Goal: Task Accomplishment & Management: Use online tool/utility

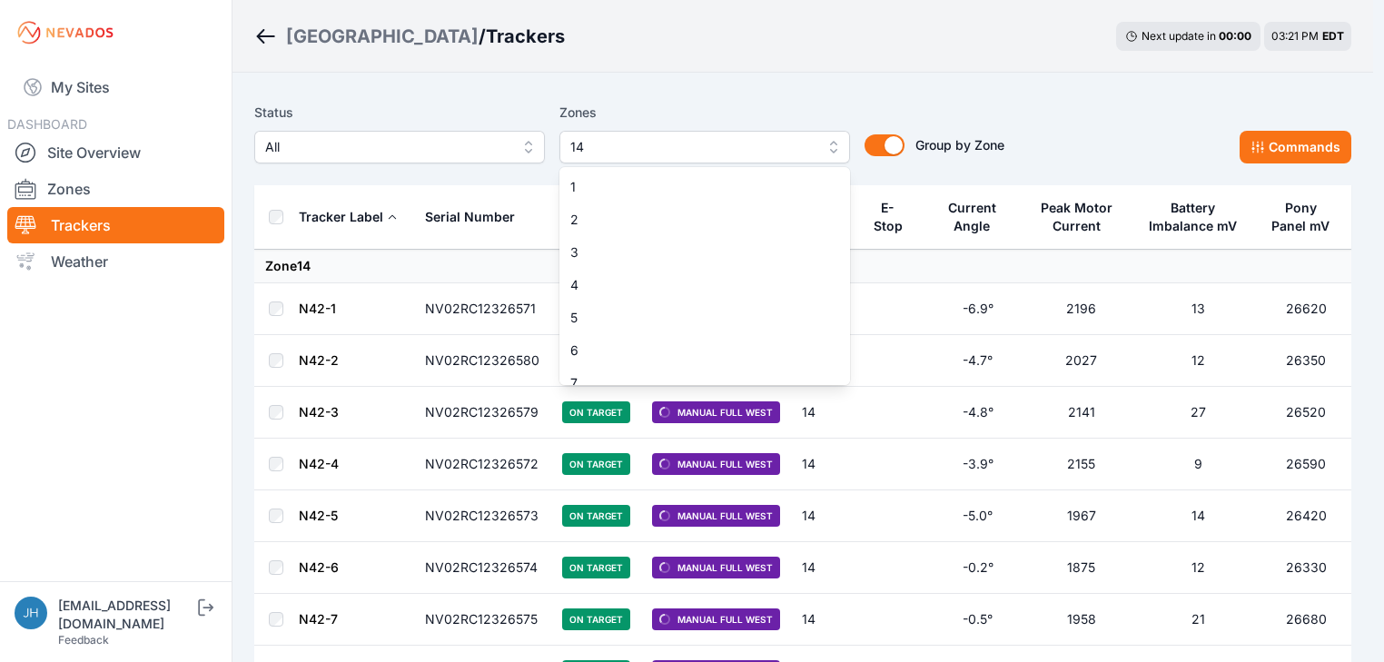
click at [832, 144] on button "14" at bounding box center [704, 147] width 291 height 33
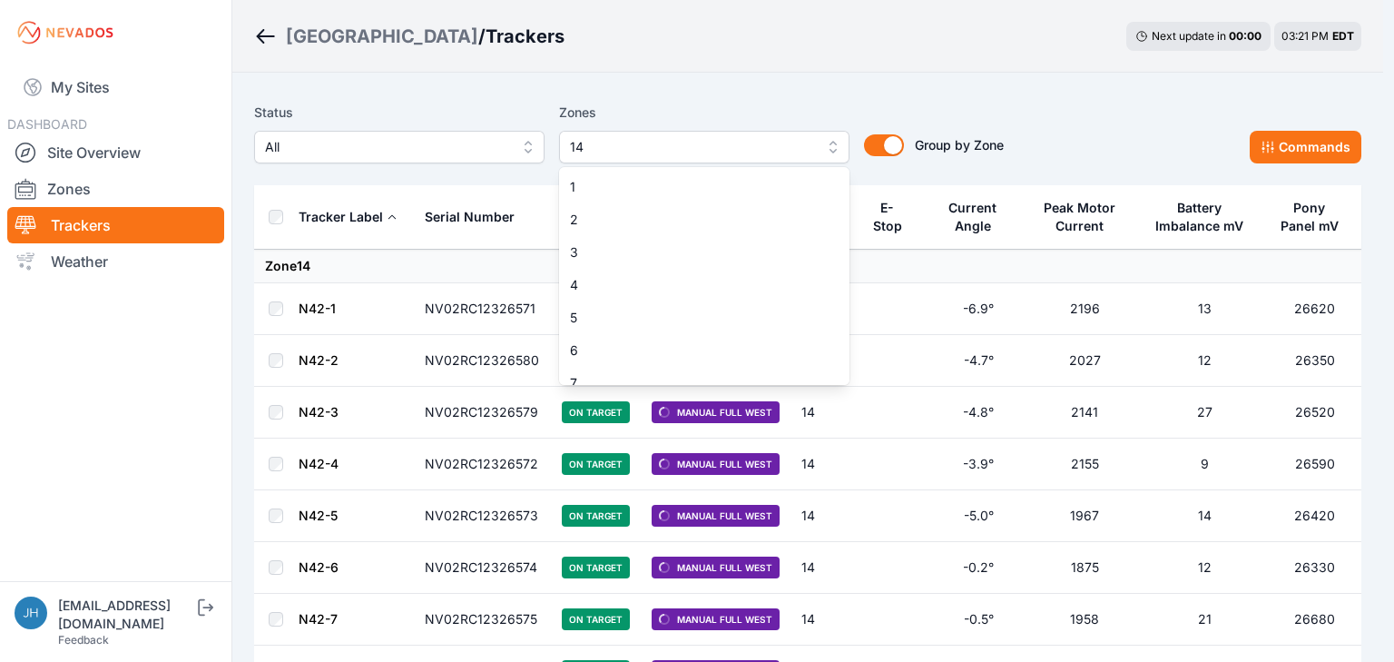
scroll to position [276, 0]
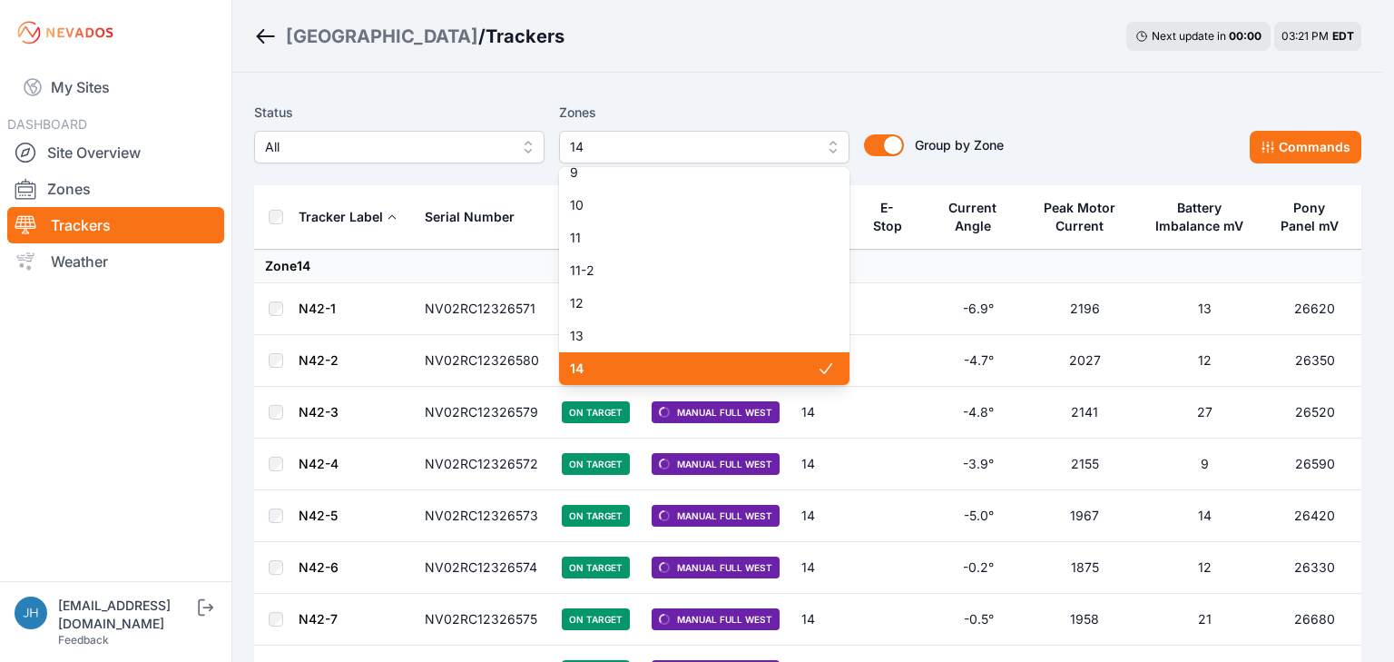
click at [788, 357] on div "14" at bounding box center [704, 368] width 291 height 33
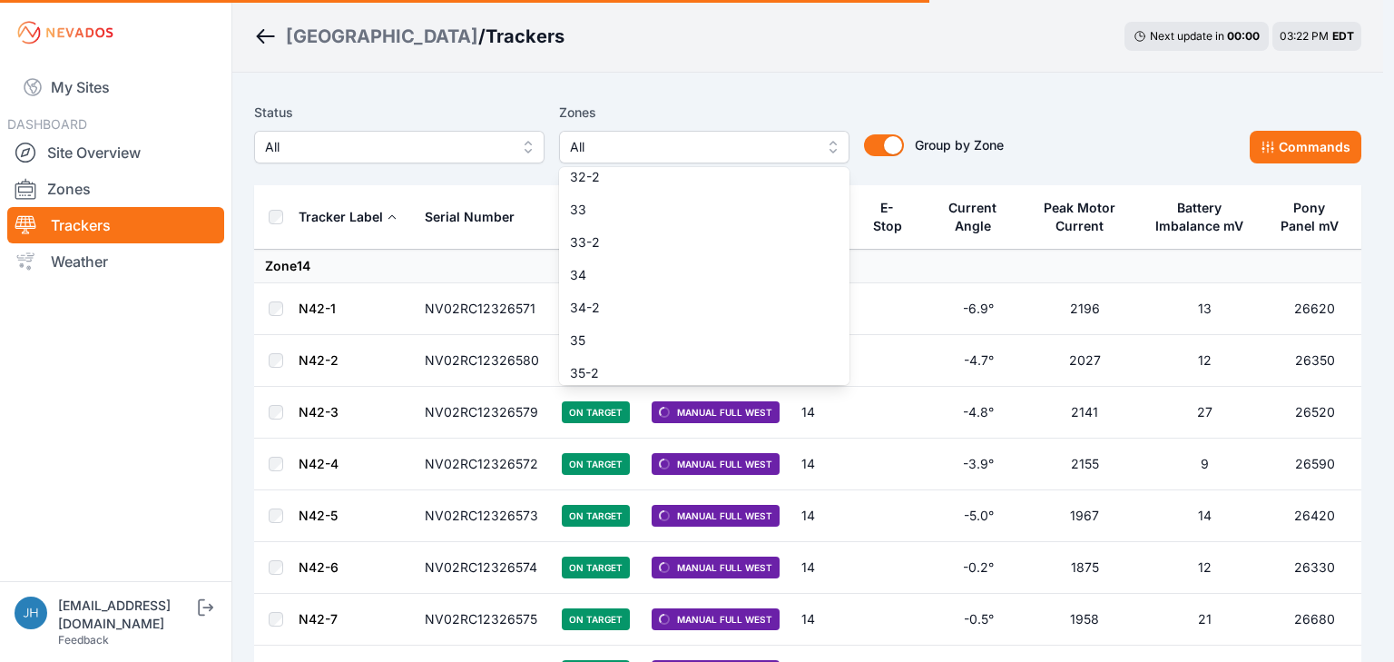
scroll to position [1220, 0]
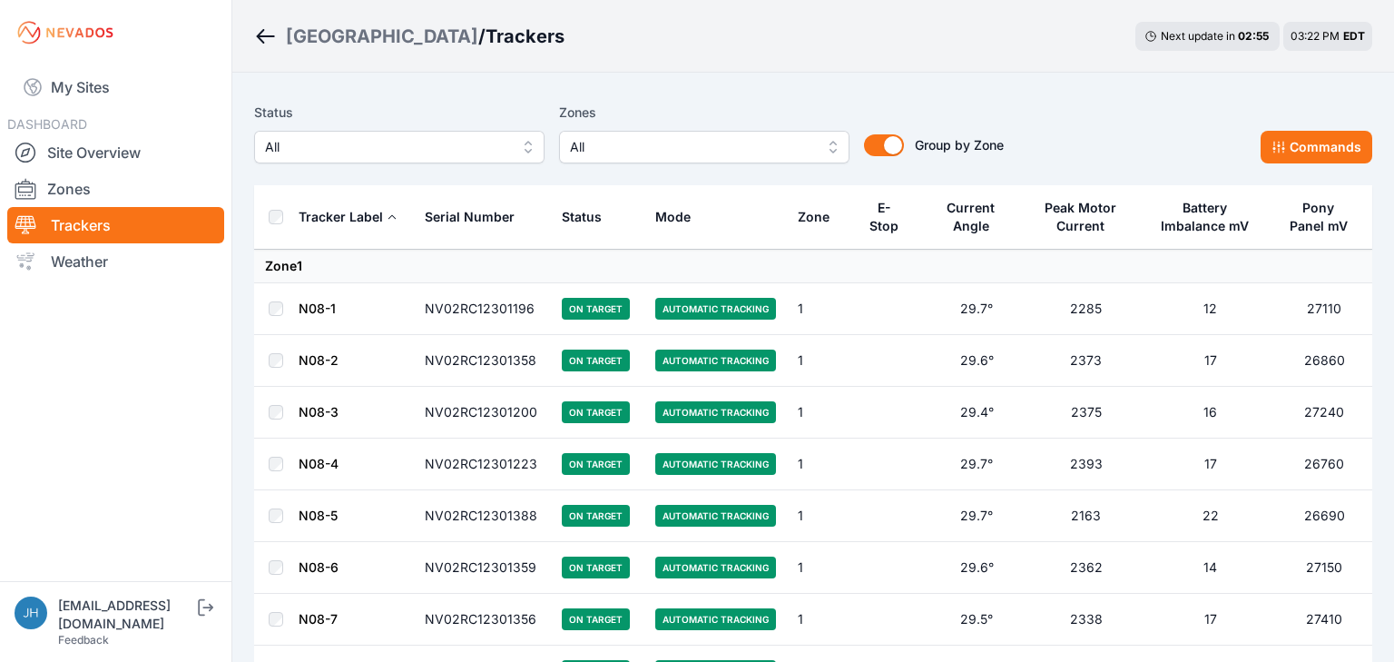
click at [832, 140] on button "All" at bounding box center [704, 147] width 291 height 33
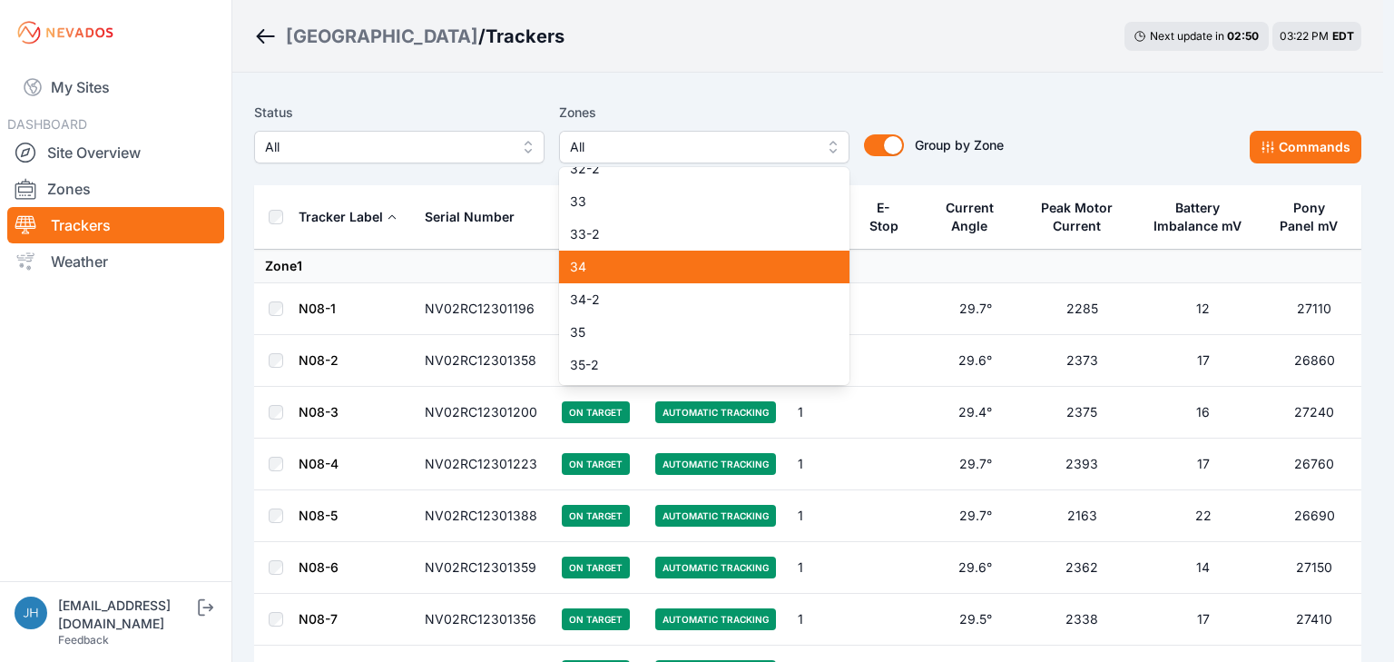
scroll to position [1235, 0]
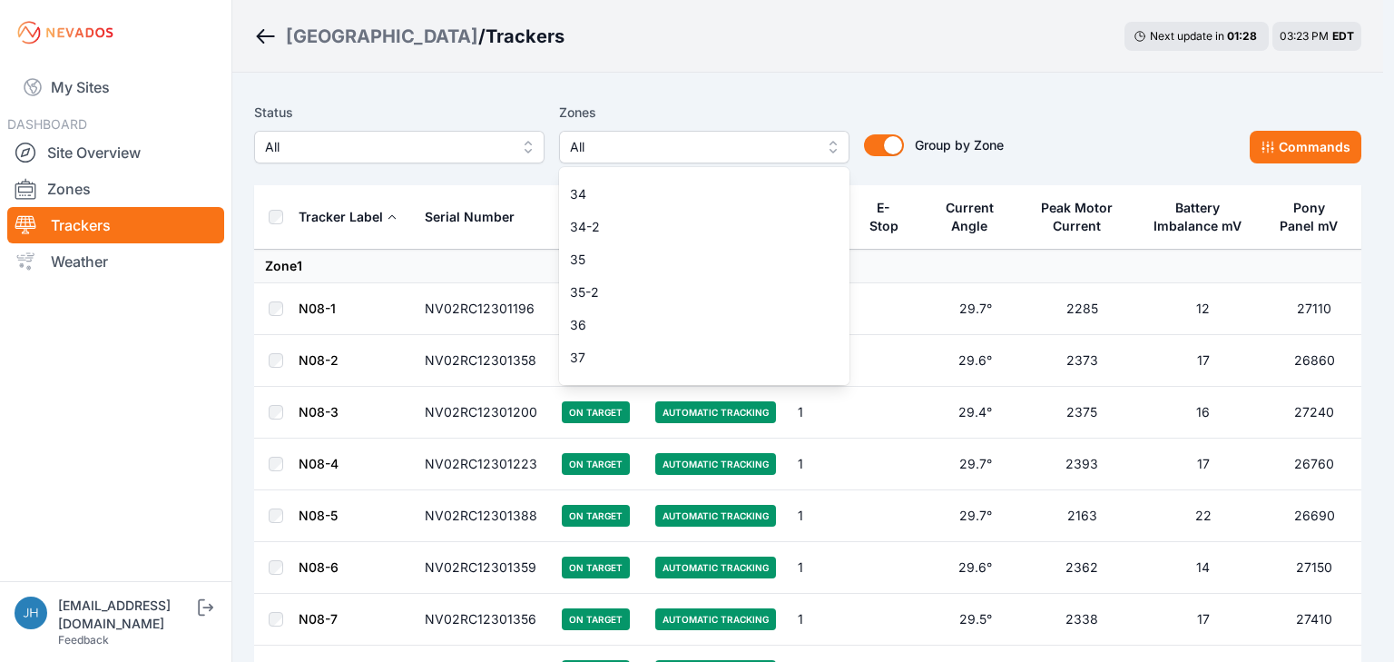
click at [833, 146] on button "All" at bounding box center [704, 147] width 291 height 33
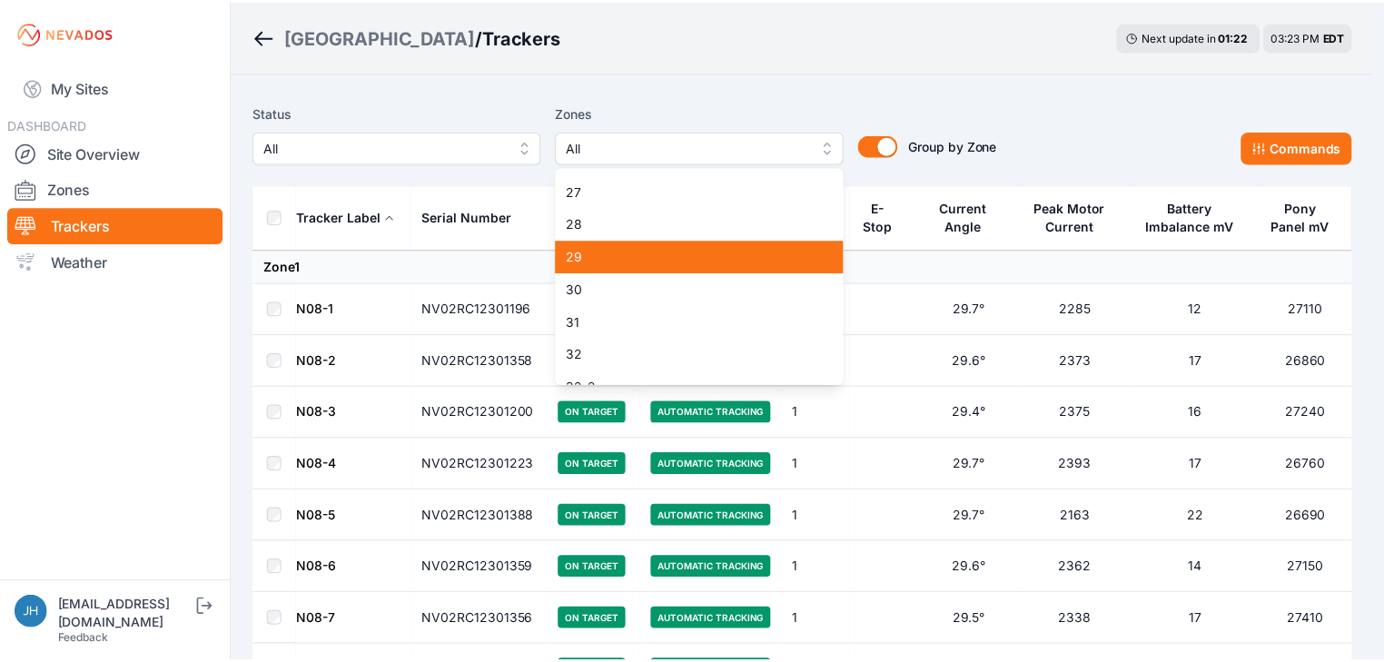
scroll to position [1017, 0]
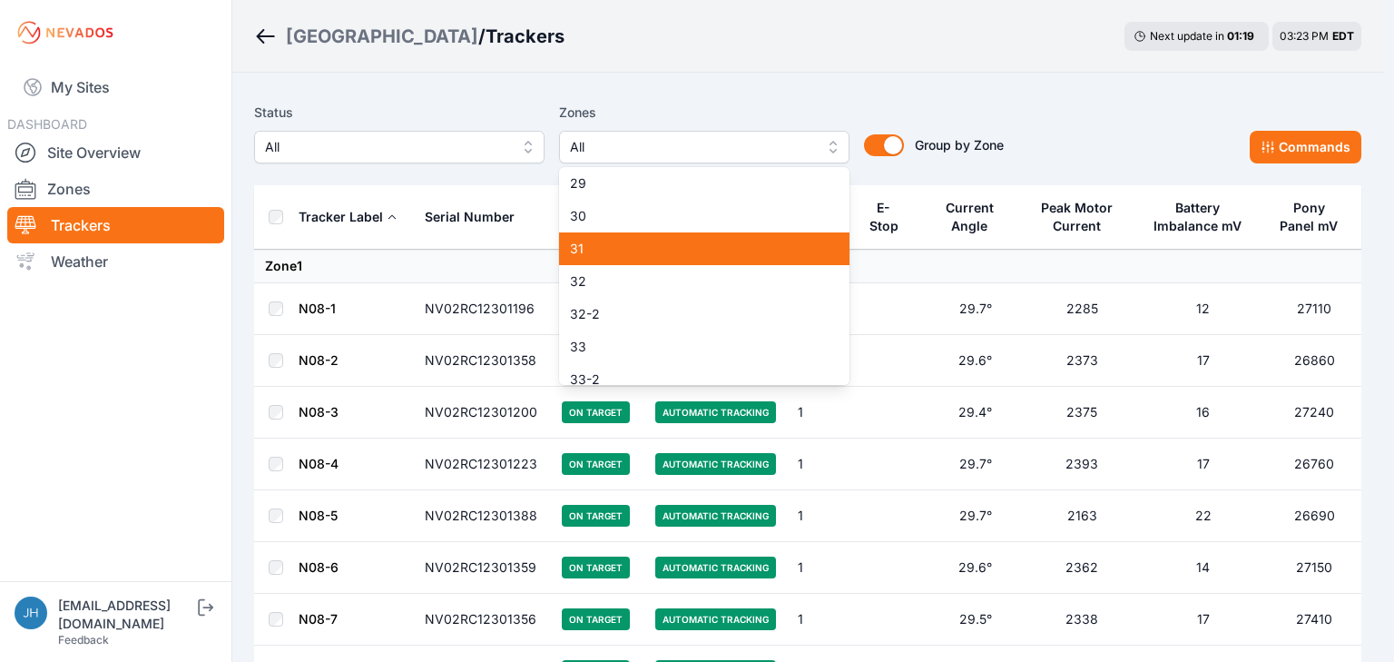
click at [730, 247] on span "31" at bounding box center [693, 249] width 247 height 18
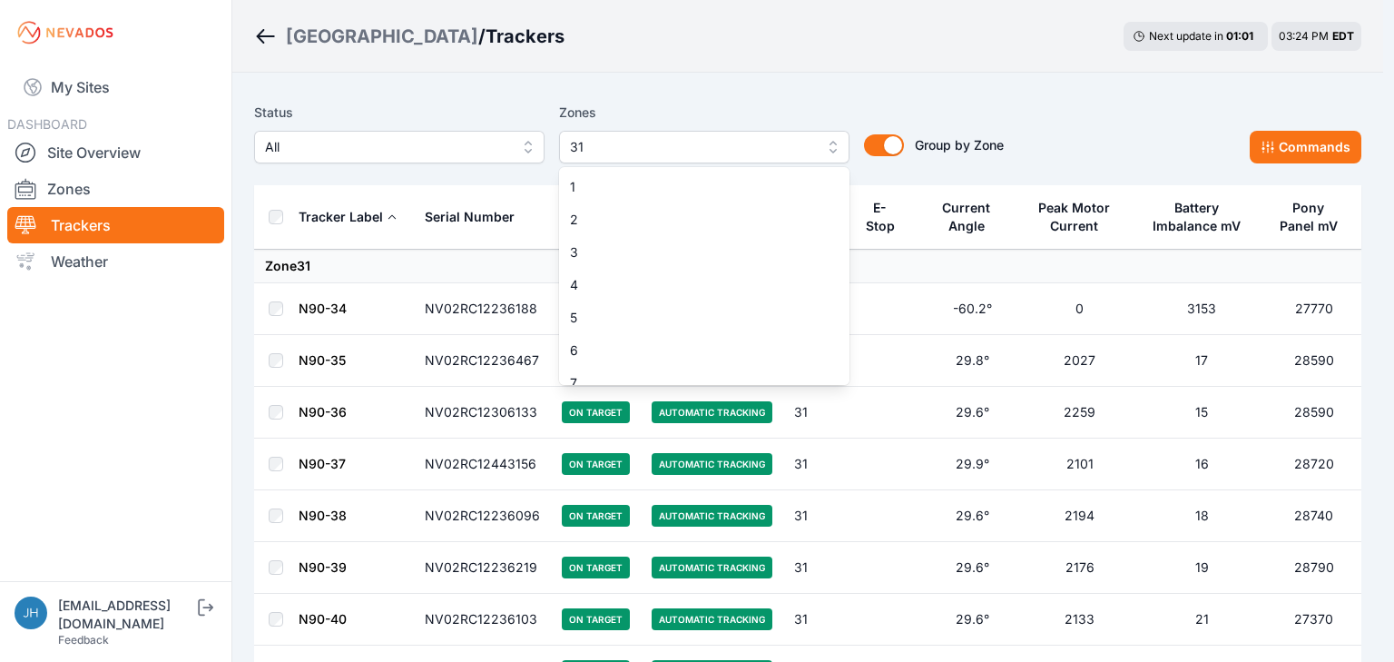
click at [828, 140] on button "31" at bounding box center [704, 147] width 291 height 33
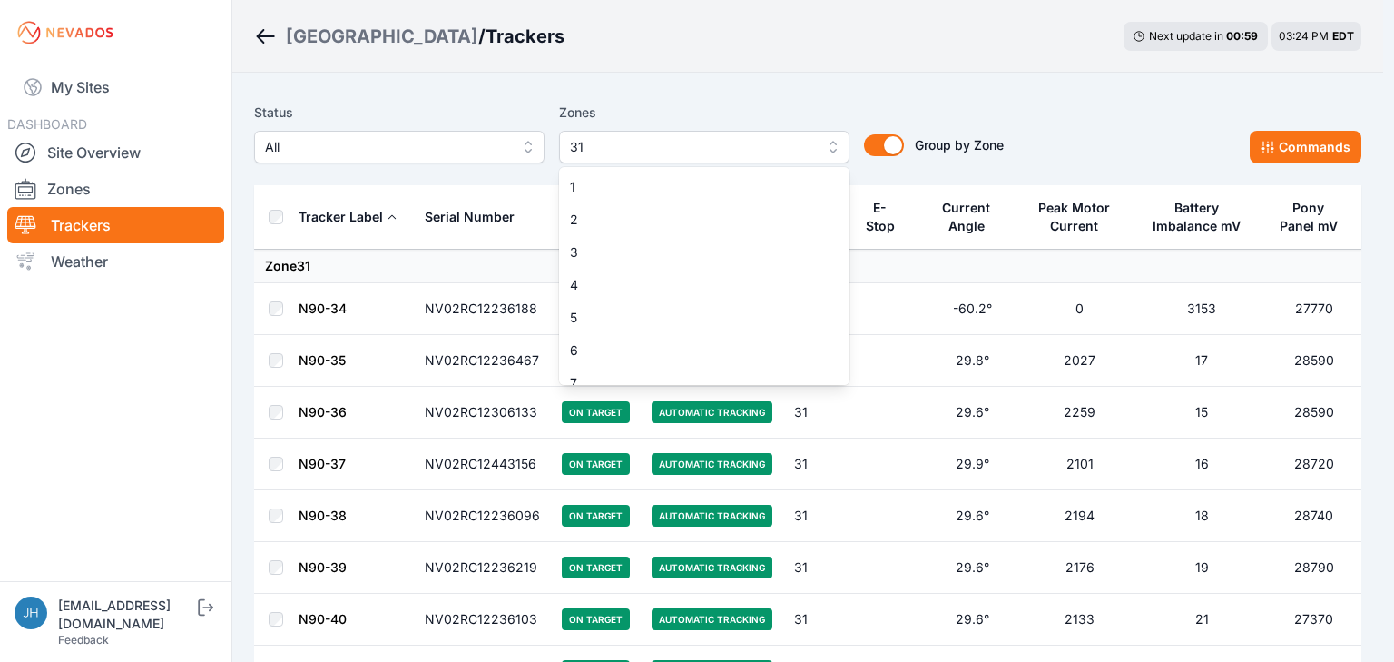
click at [833, 142] on button "31" at bounding box center [704, 147] width 291 height 33
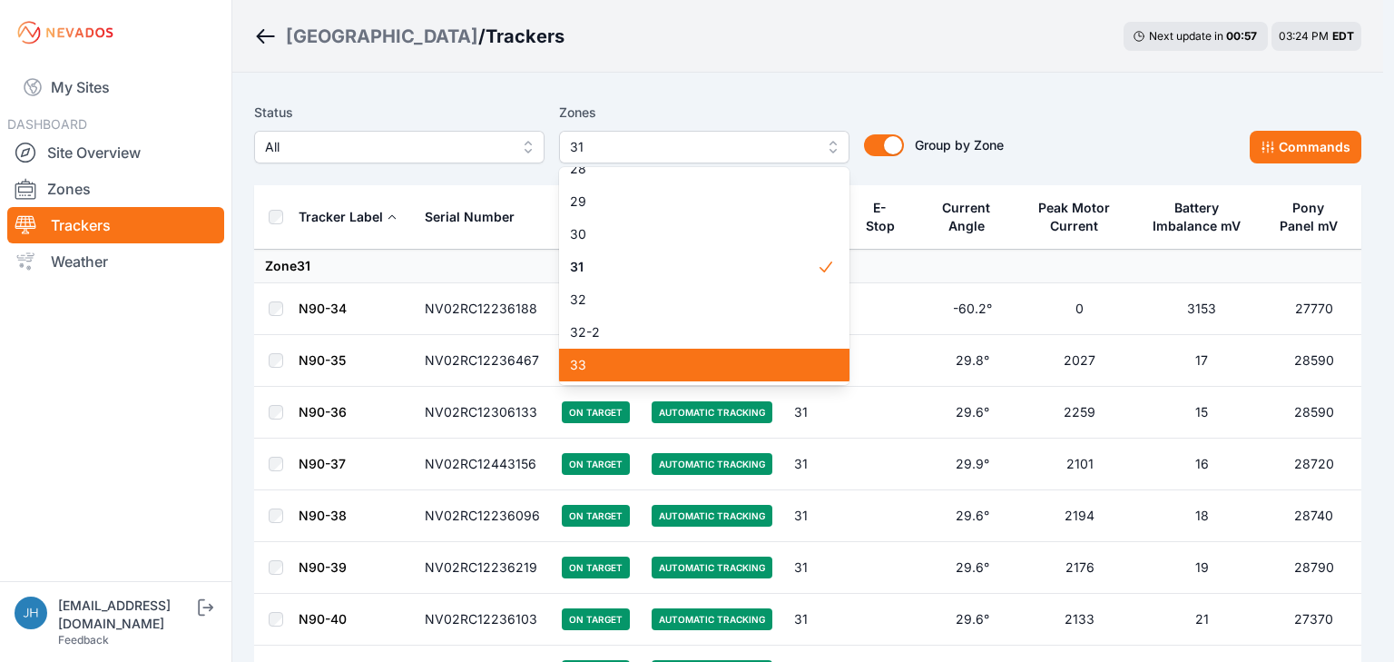
scroll to position [970, 0]
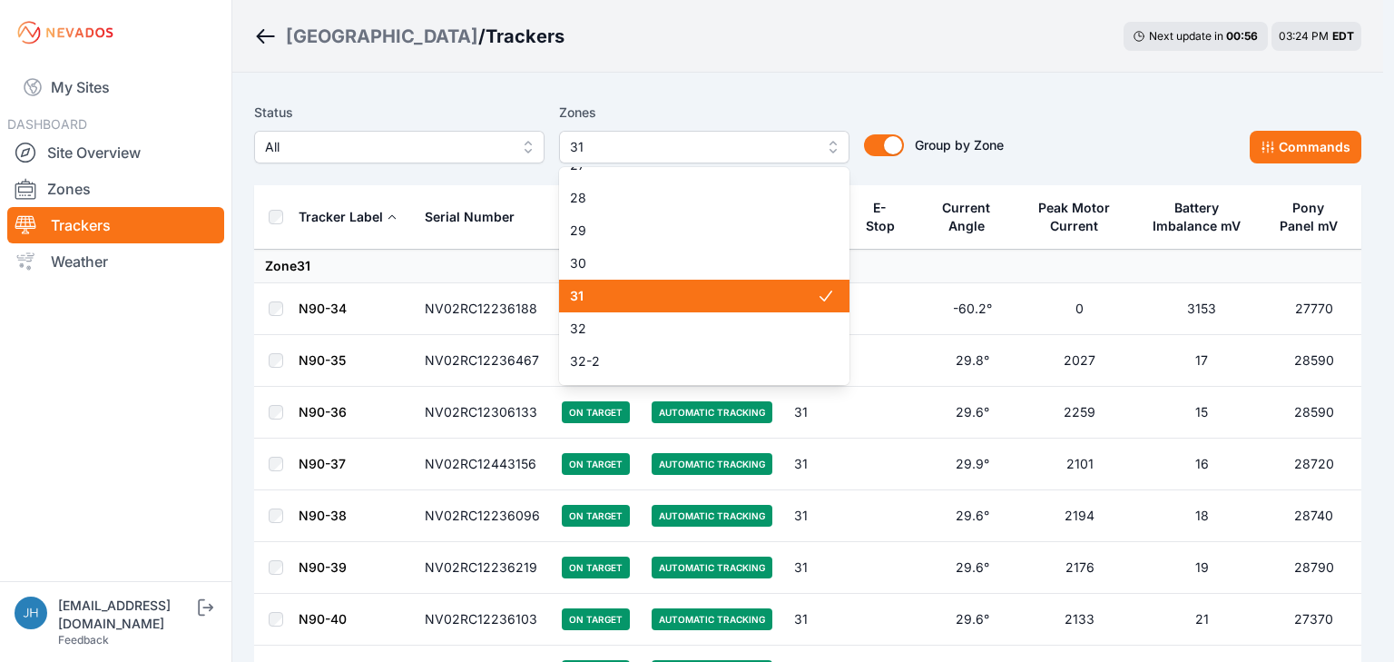
click at [754, 294] on span "31" at bounding box center [693, 296] width 247 height 18
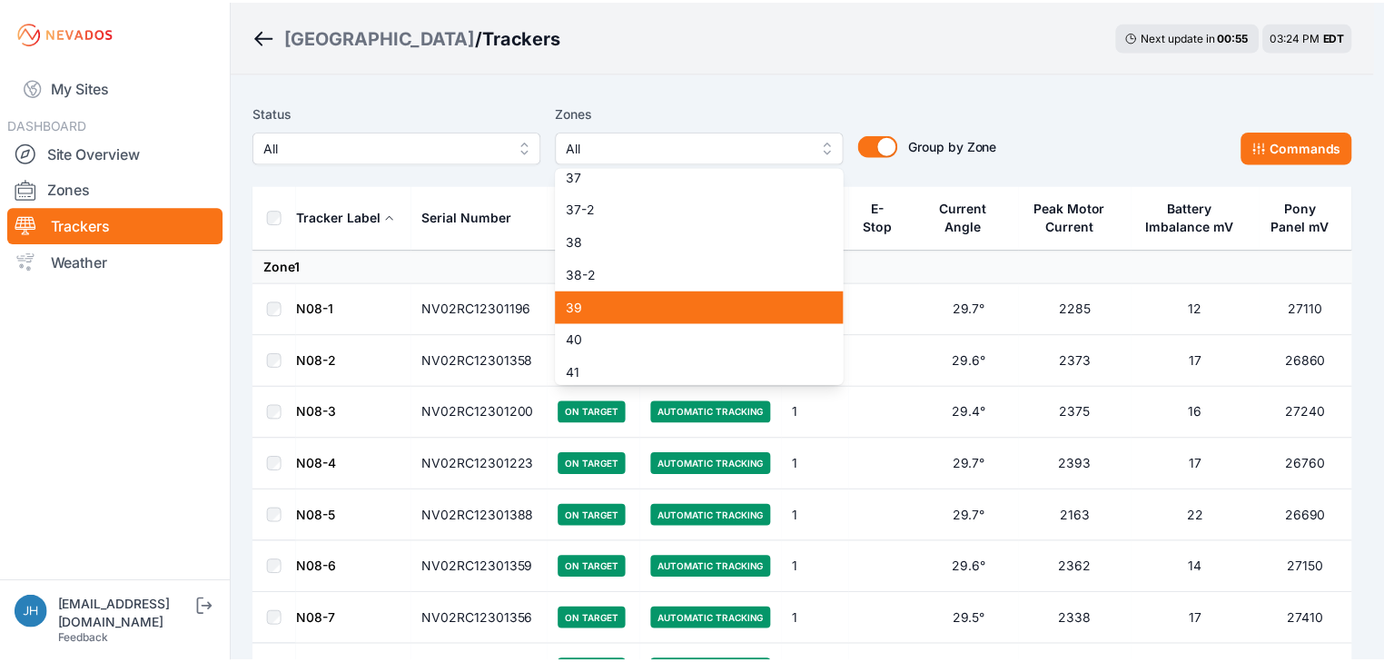
scroll to position [1424, 0]
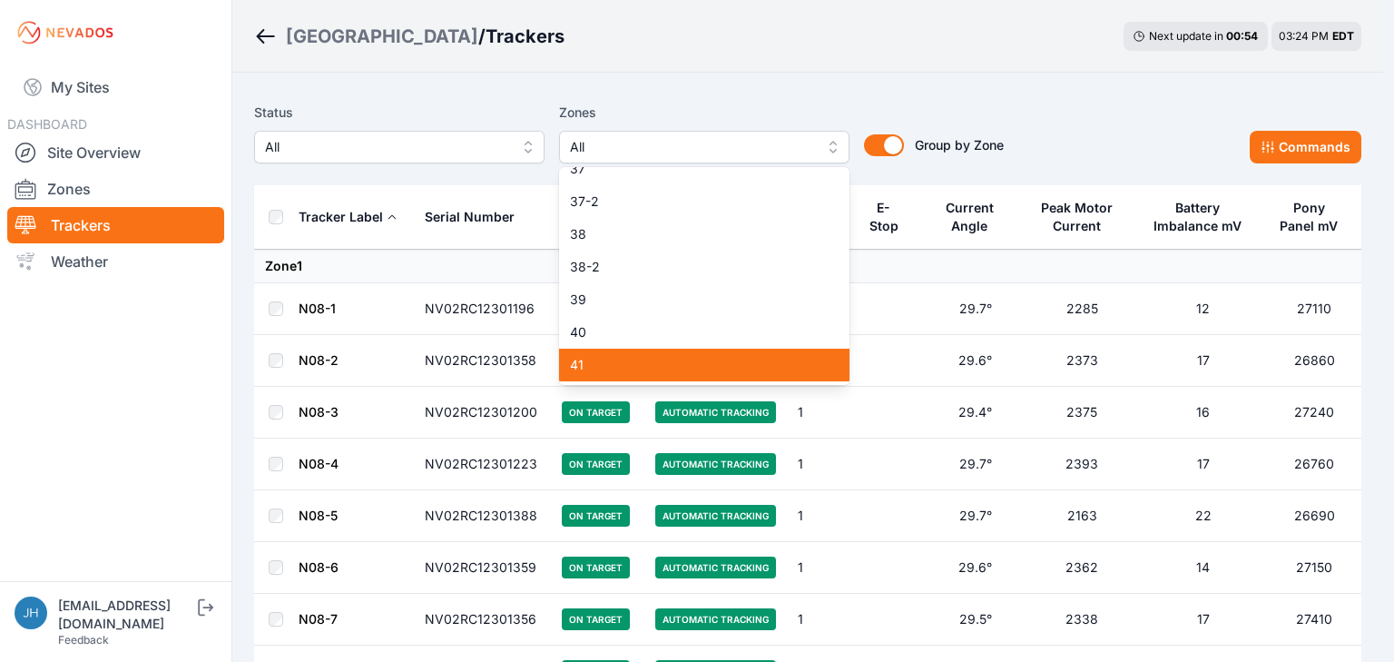
click at [748, 370] on span "41" at bounding box center [693, 365] width 247 height 18
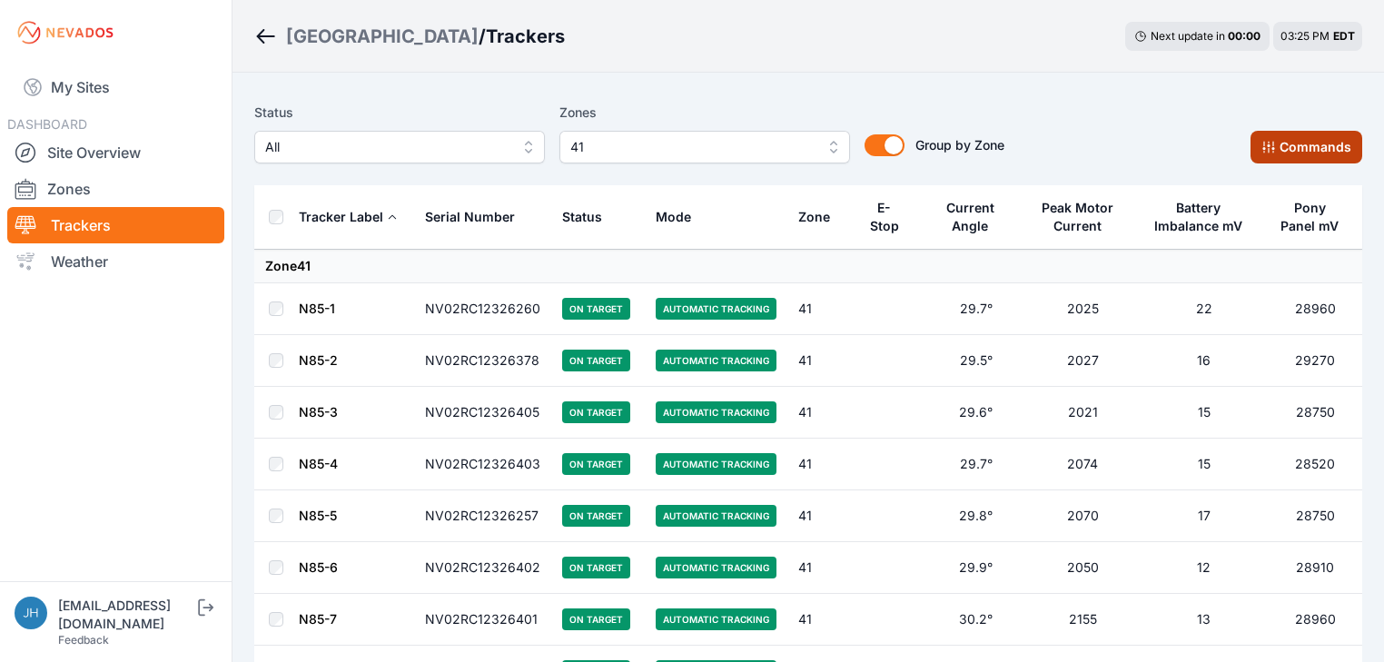
click at [1295, 142] on button "Commands" at bounding box center [1306, 147] width 112 height 33
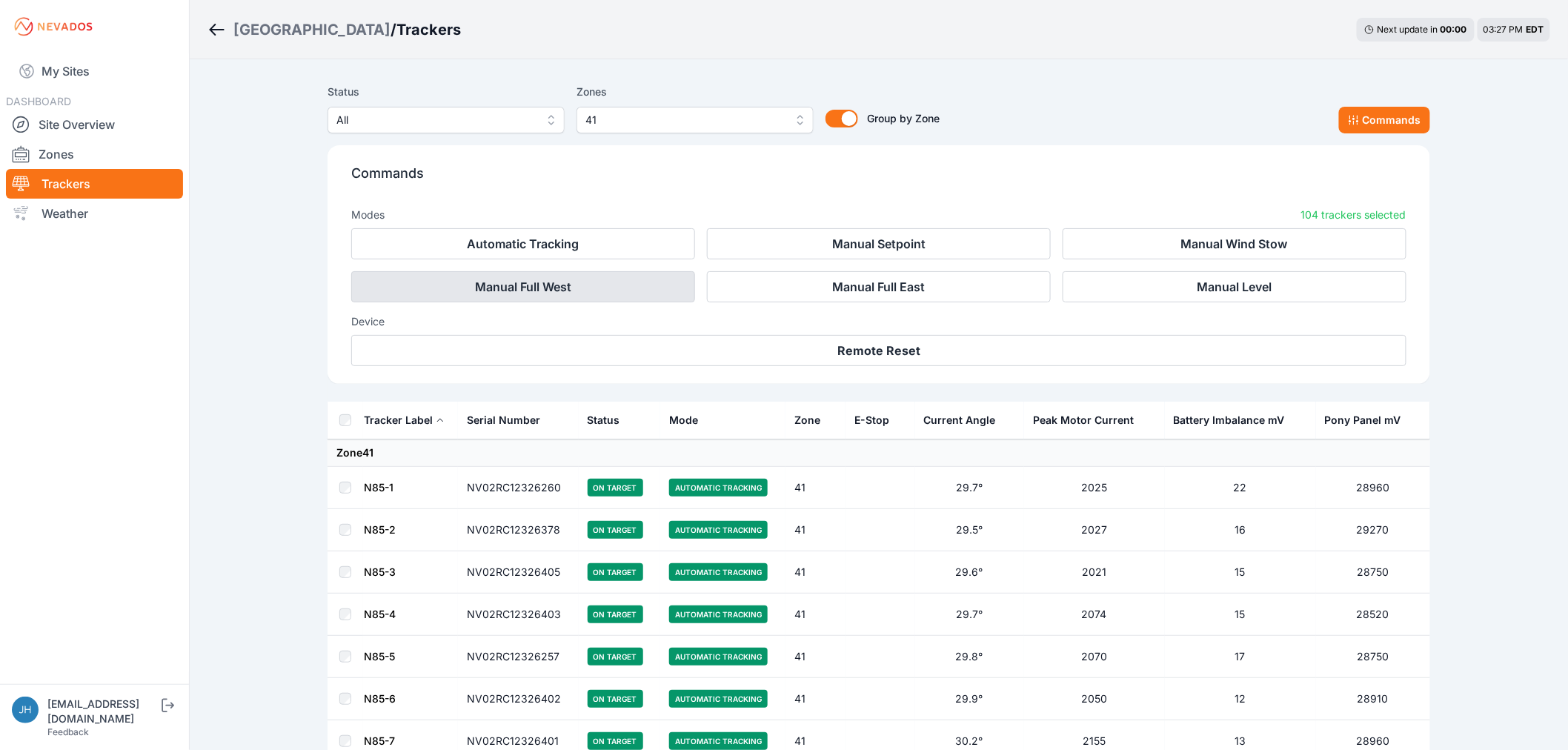
click at [634, 284] on button "Manual Full West" at bounding box center [522, 286] width 344 height 31
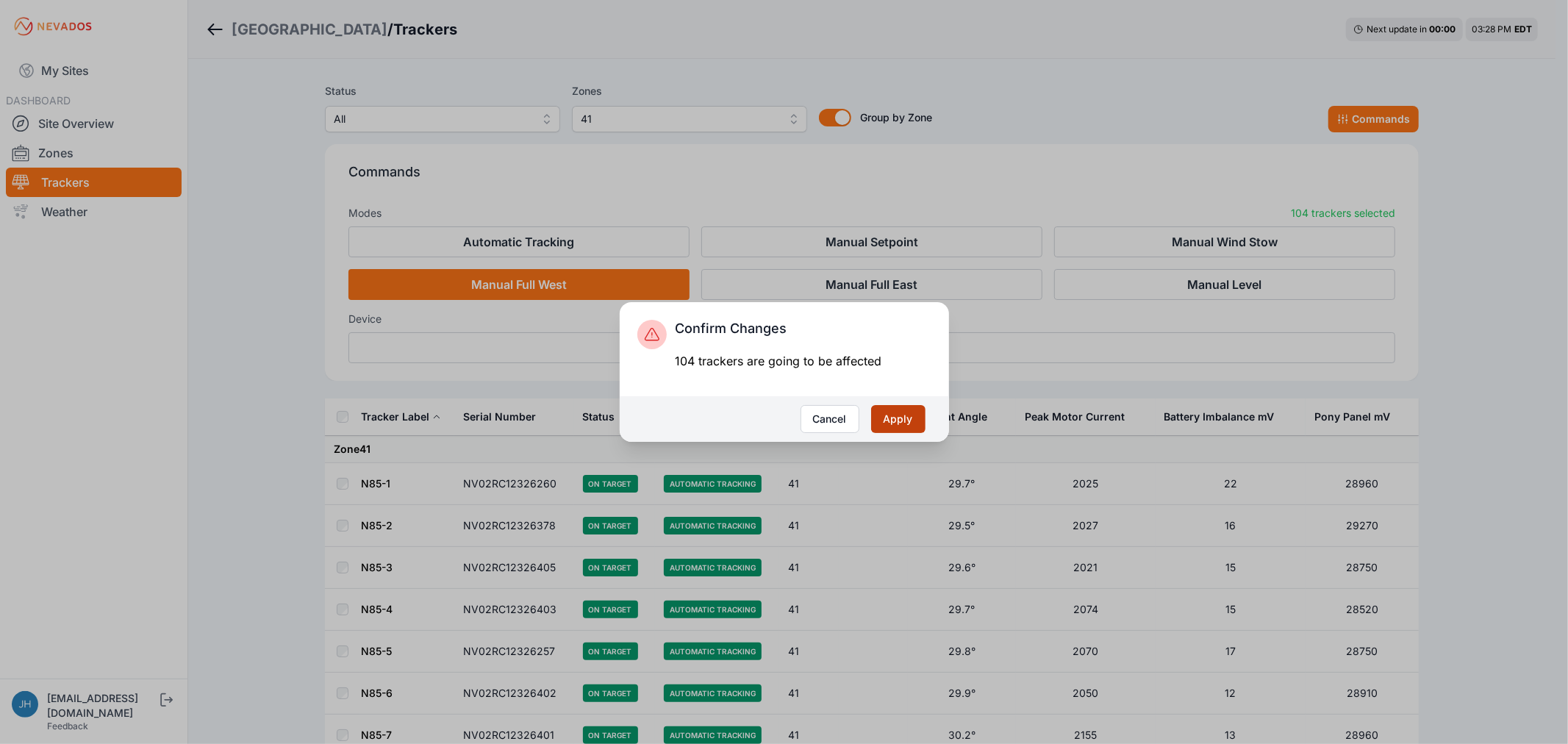
click at [900, 415] on button "Apply" at bounding box center [898, 419] width 54 height 28
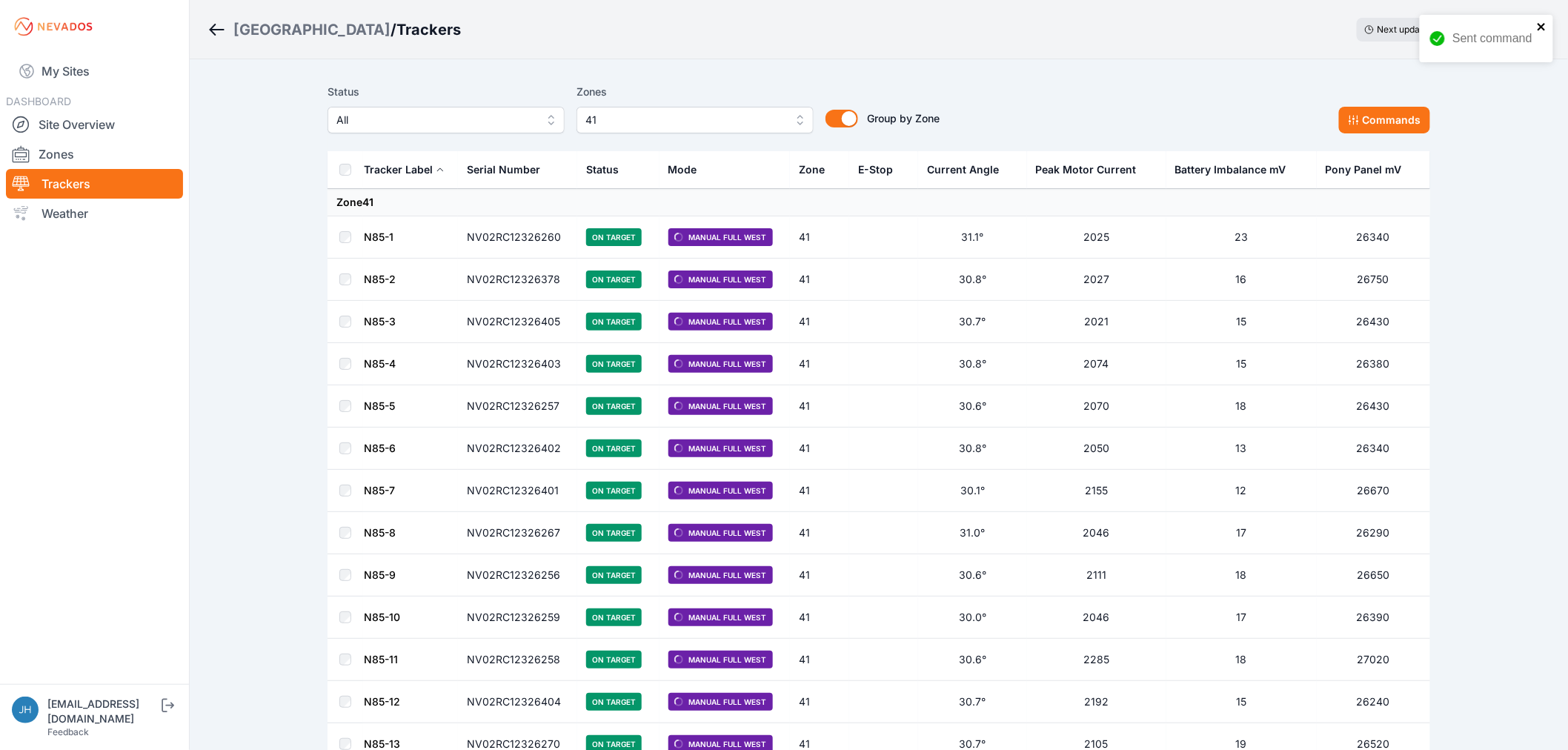
click at [1540, 25] on icon "close" at bounding box center [1541, 26] width 7 height 7
click at [799, 117] on button "41" at bounding box center [701, 120] width 238 height 27
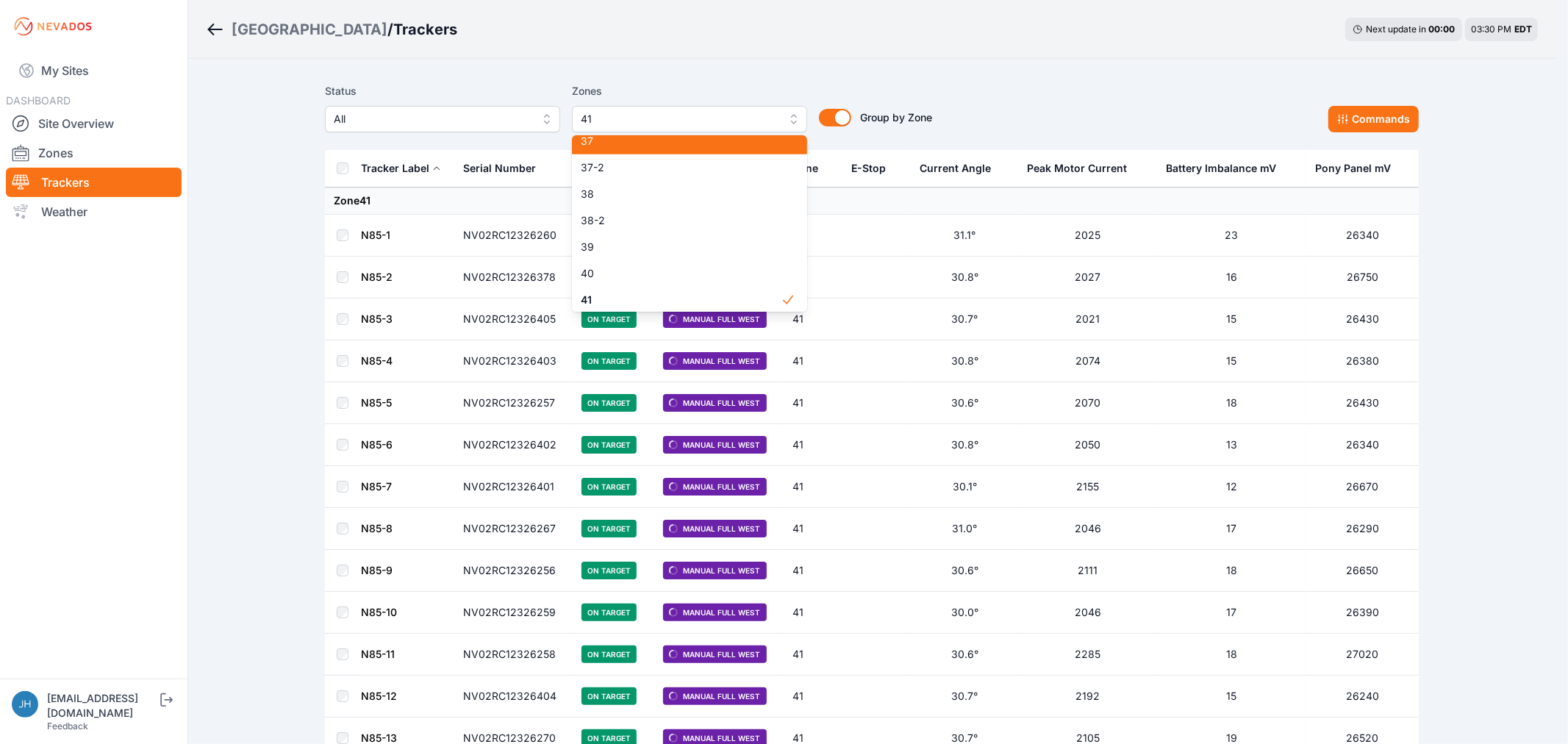
click at [760, 148] on div "37" at bounding box center [689, 141] width 236 height 27
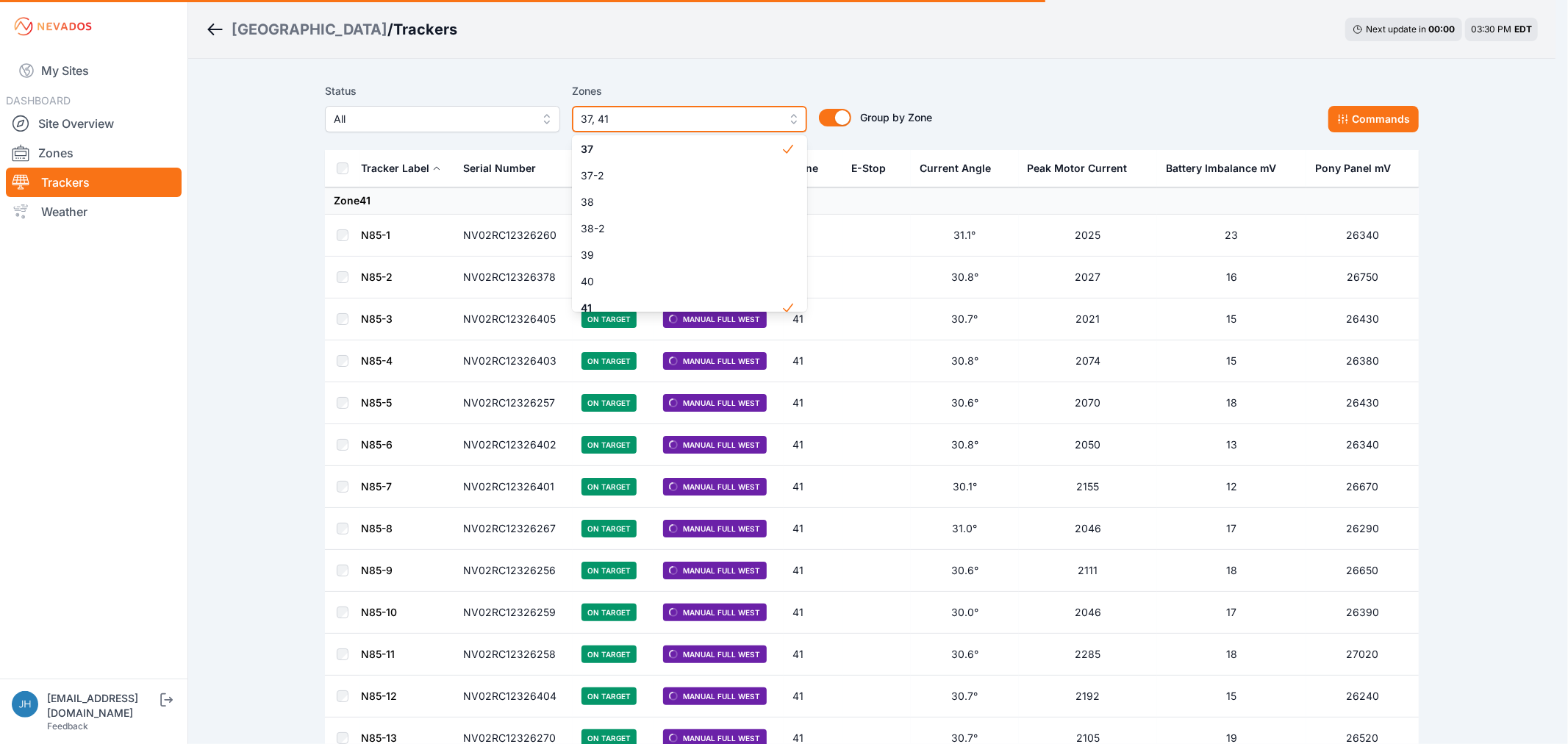
click at [767, 118] on span "37, 41" at bounding box center [679, 119] width 197 height 18
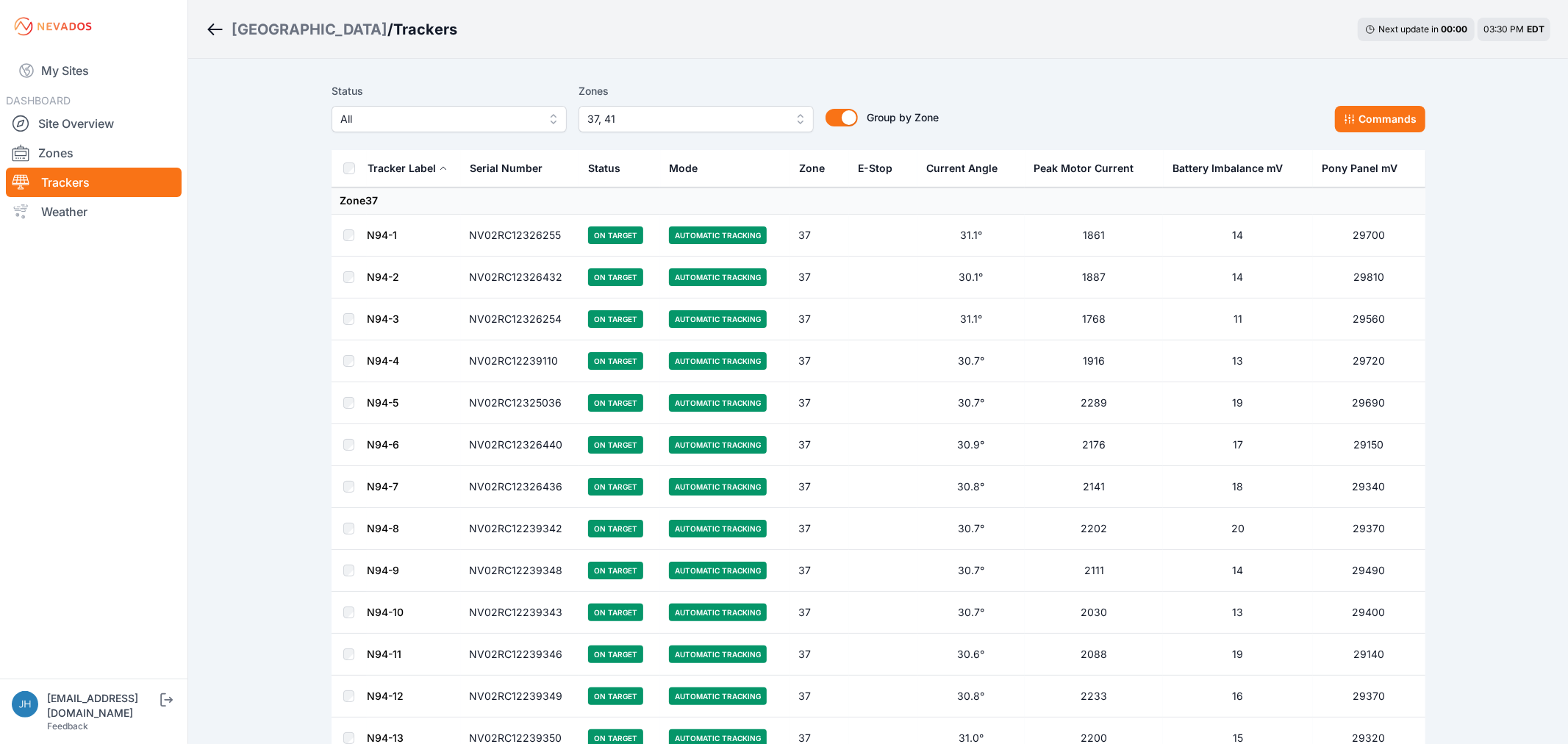
click at [786, 116] on button "37, 41" at bounding box center [696, 119] width 236 height 27
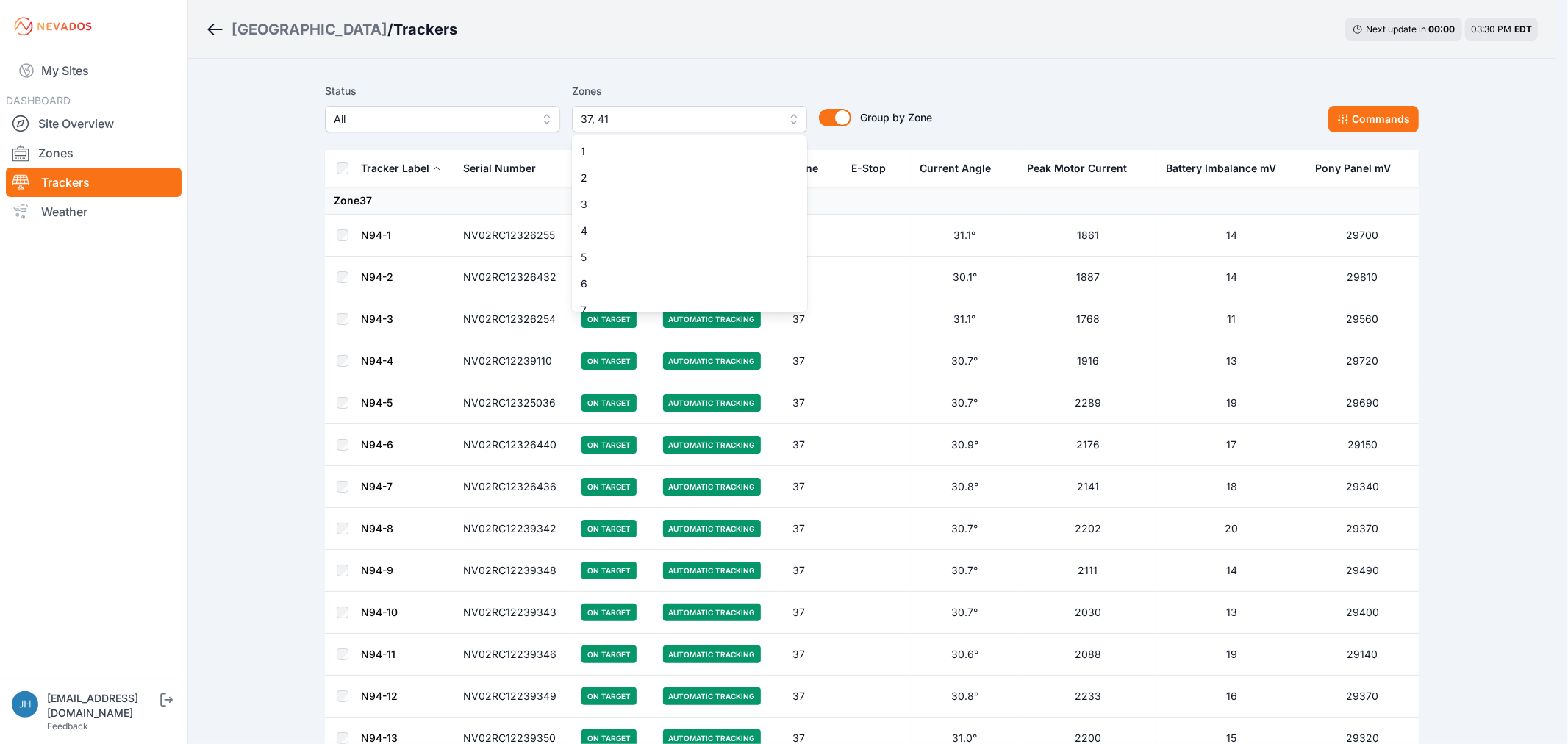
scroll to position [989, 0]
click at [731, 292] on span "37" at bounding box center [680, 300] width 200 height 15
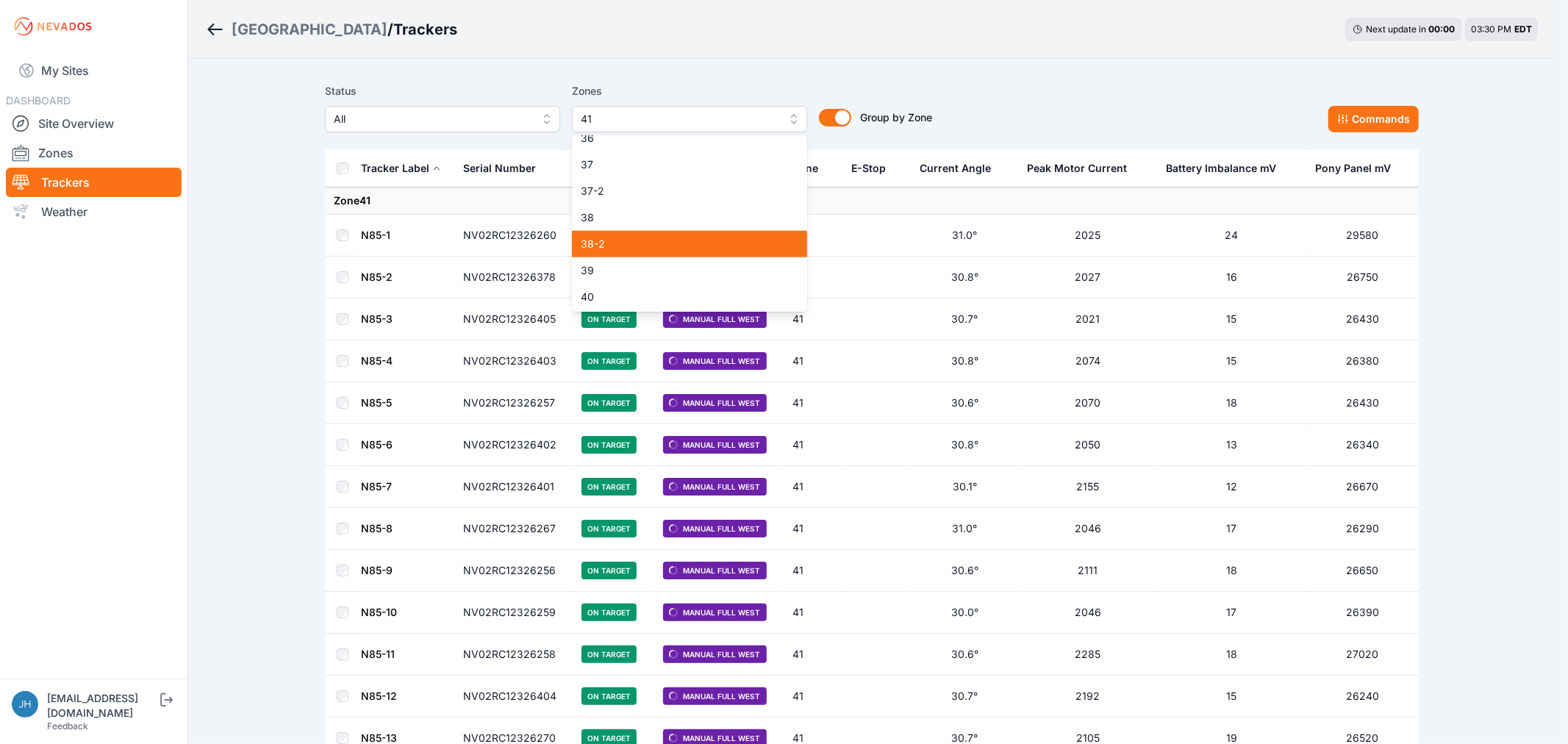
scroll to position [1151, 0]
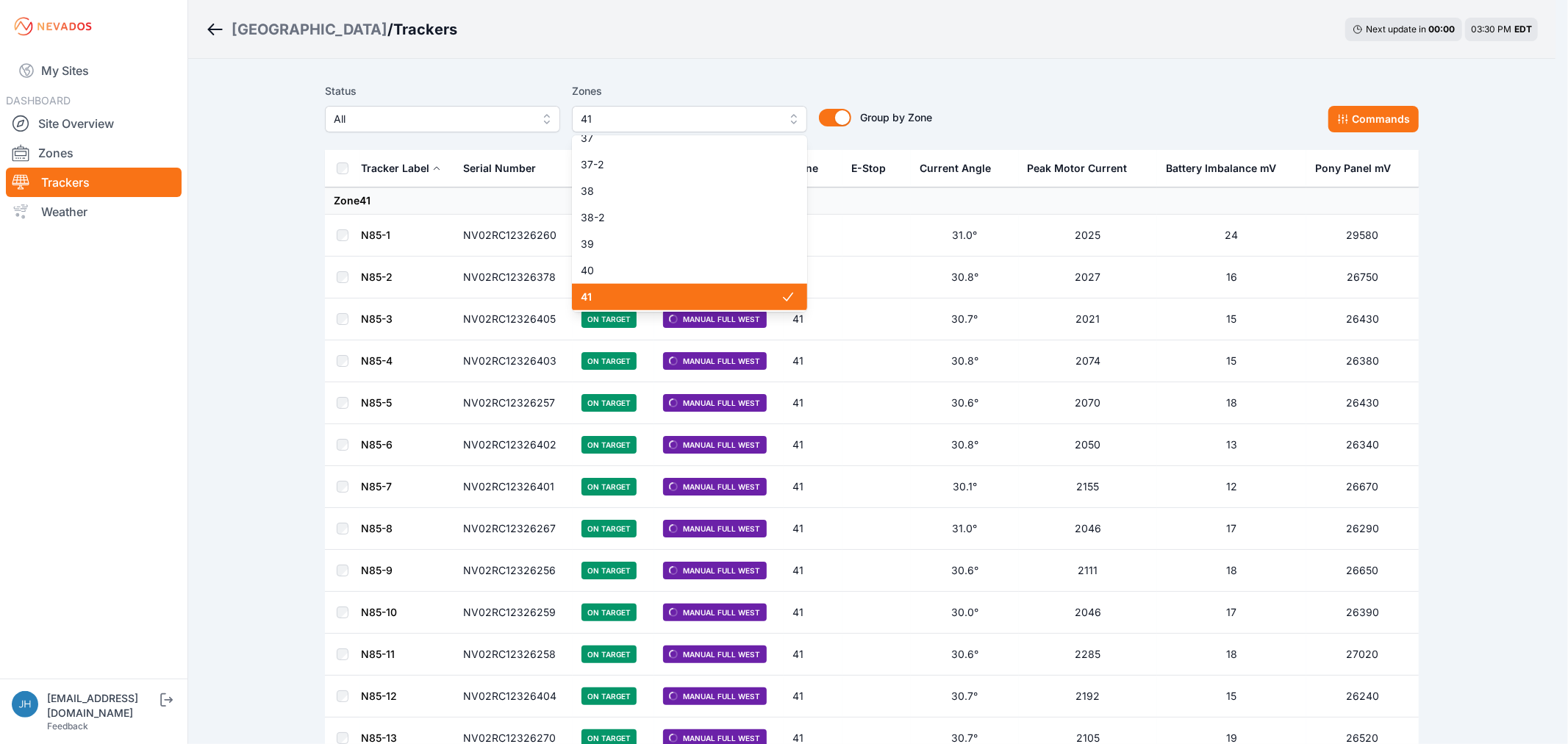
click at [724, 294] on span "41" at bounding box center [680, 297] width 200 height 15
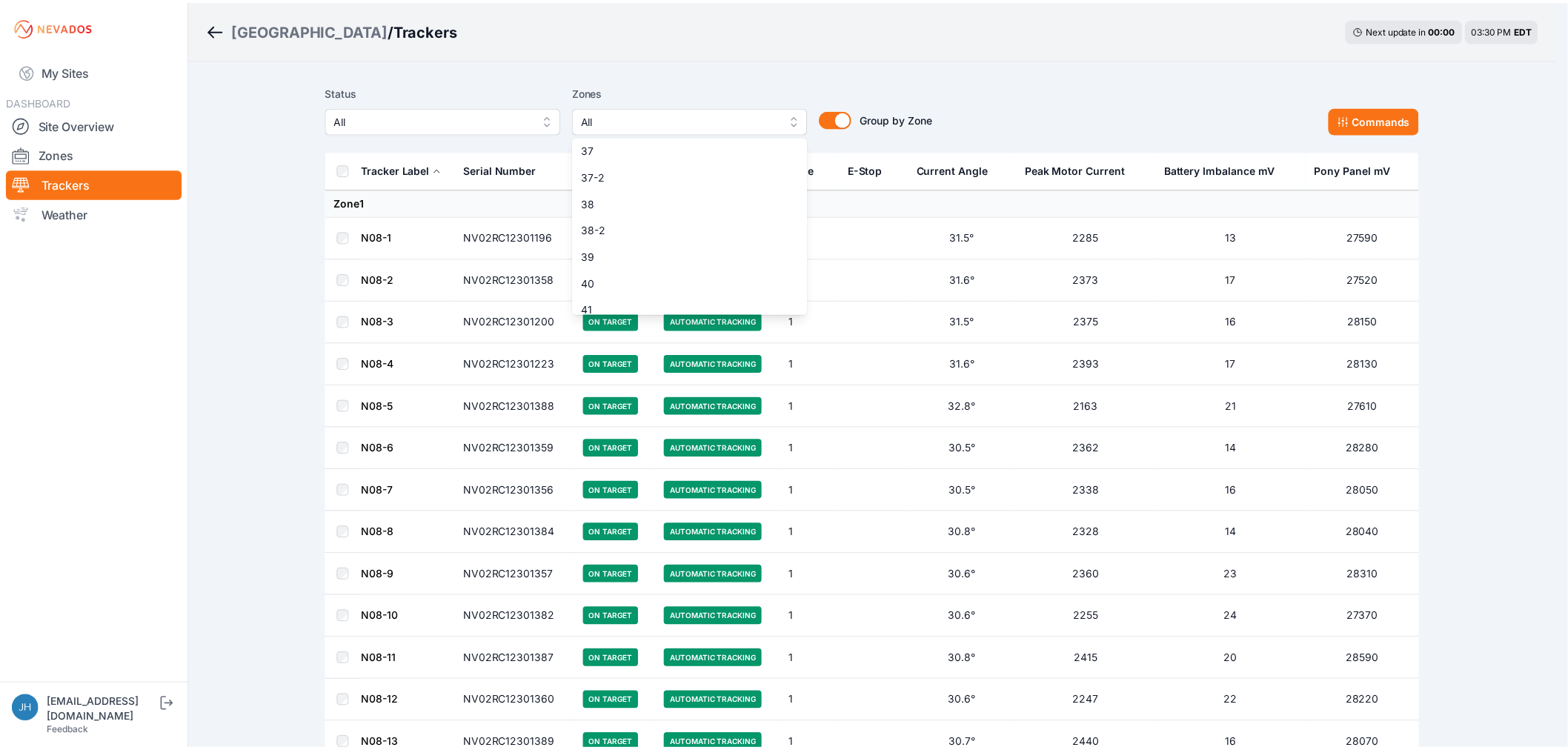
scroll to position [1161, 0]
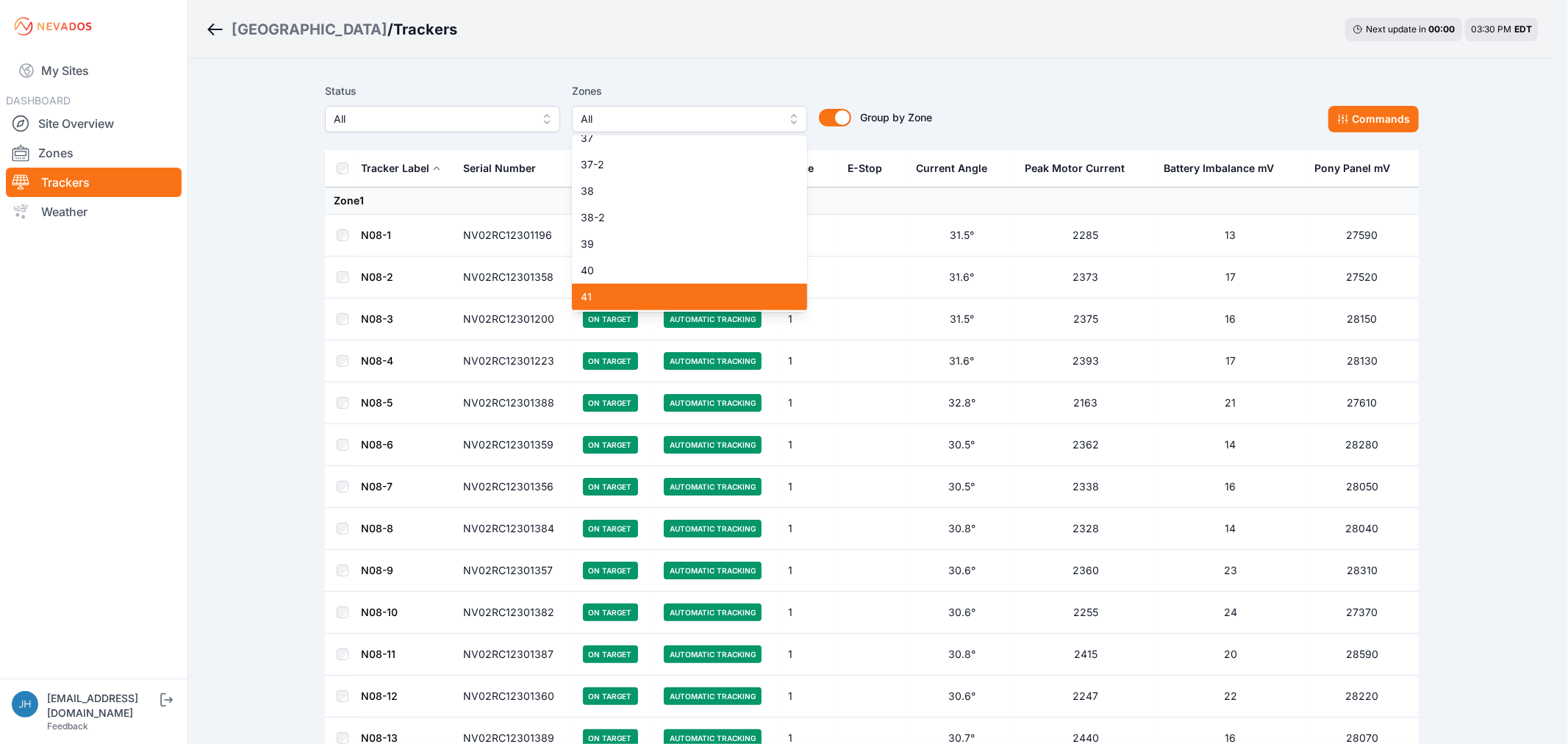
click at [722, 300] on span "41" at bounding box center [680, 297] width 200 height 15
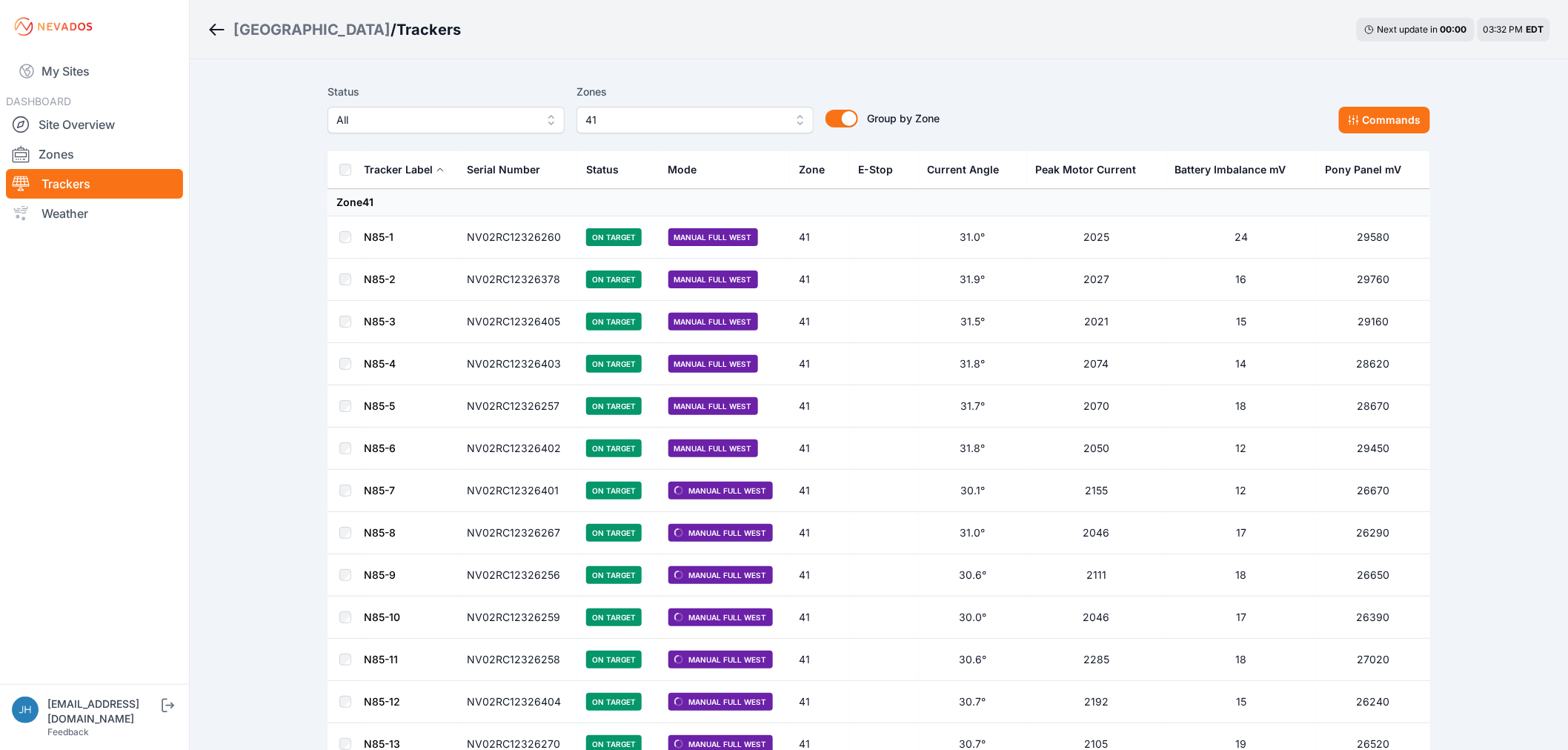
click at [796, 119] on button "41" at bounding box center [695, 120] width 238 height 27
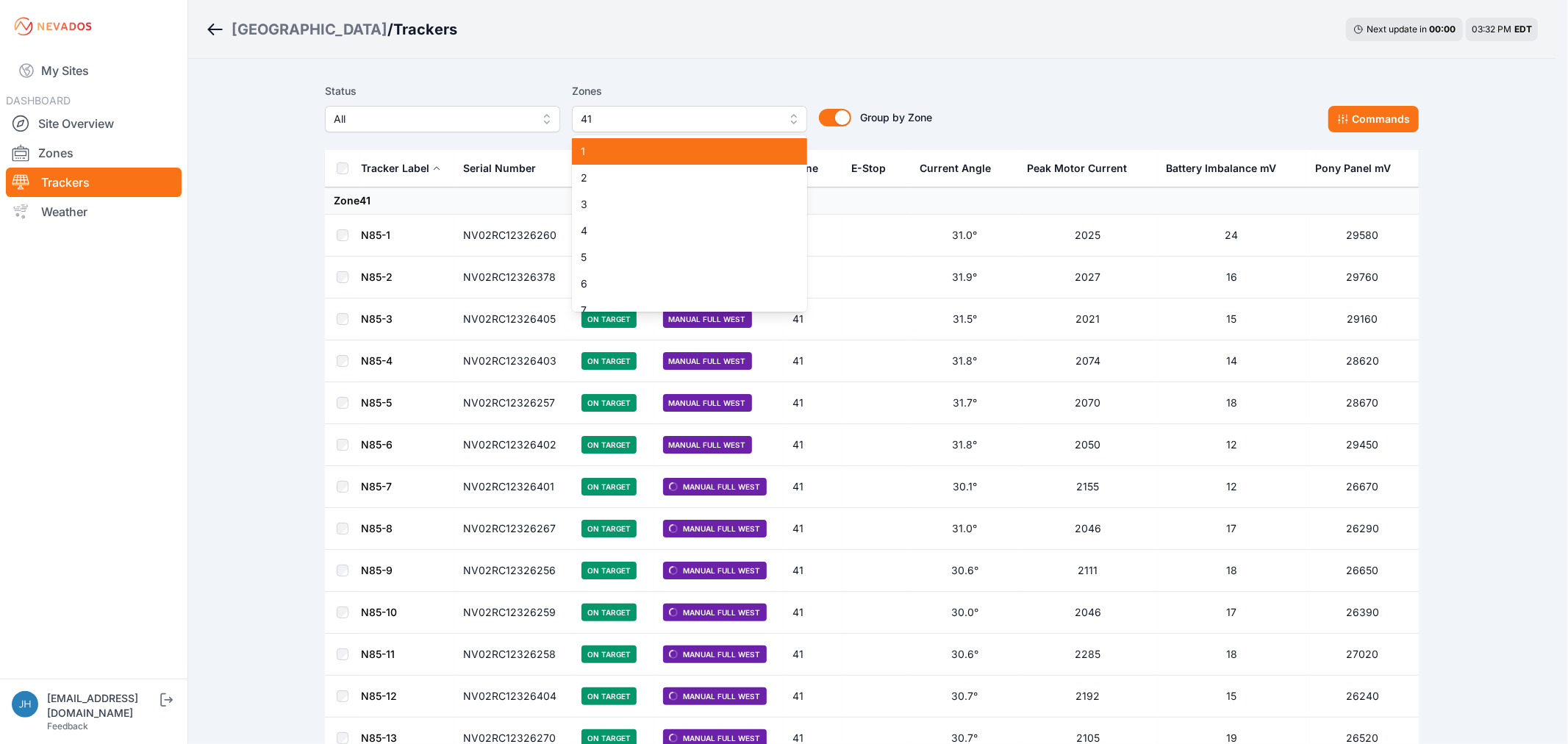
click at [748, 142] on div "1" at bounding box center [689, 151] width 236 height 27
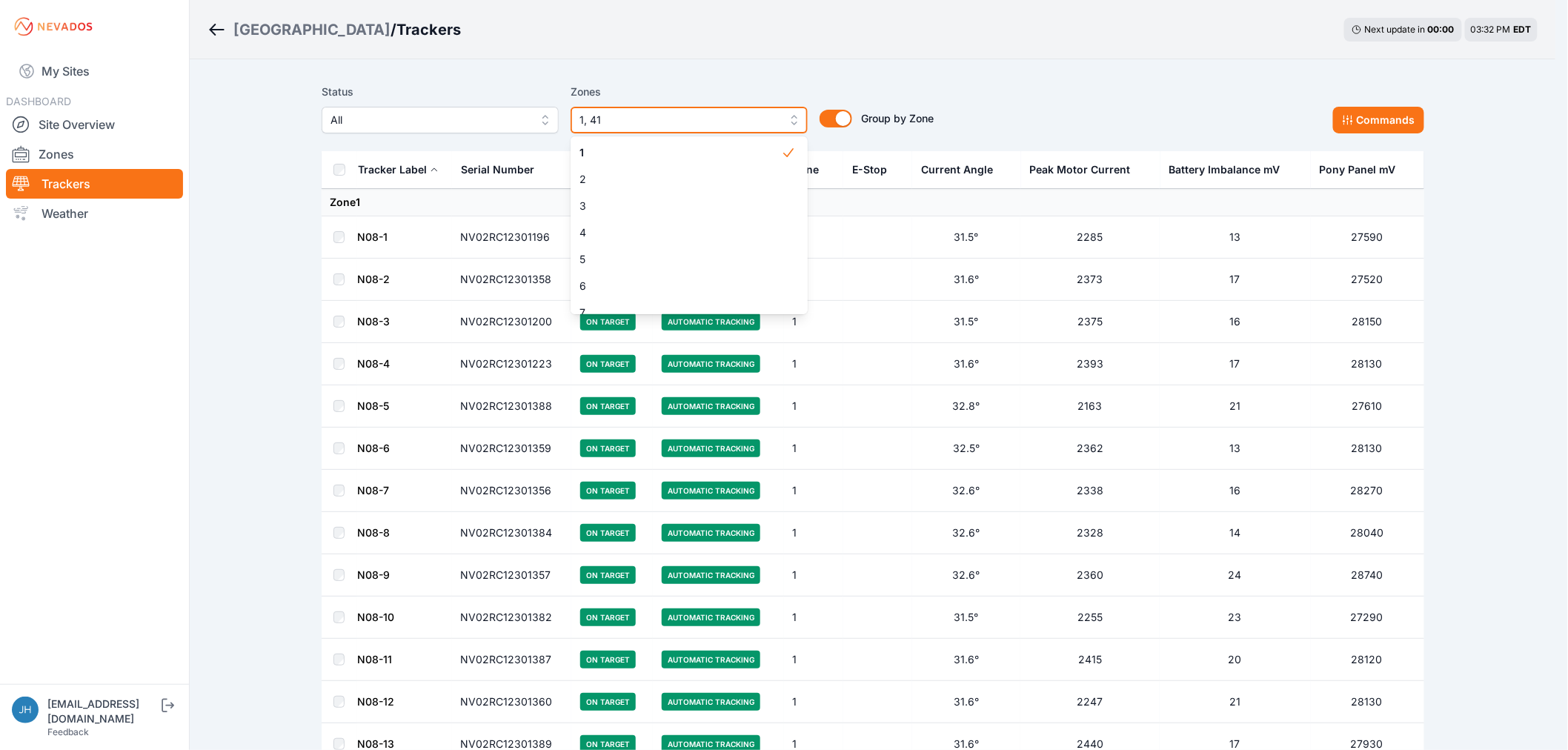
click at [797, 118] on button "1, 41" at bounding box center [689, 120] width 238 height 27
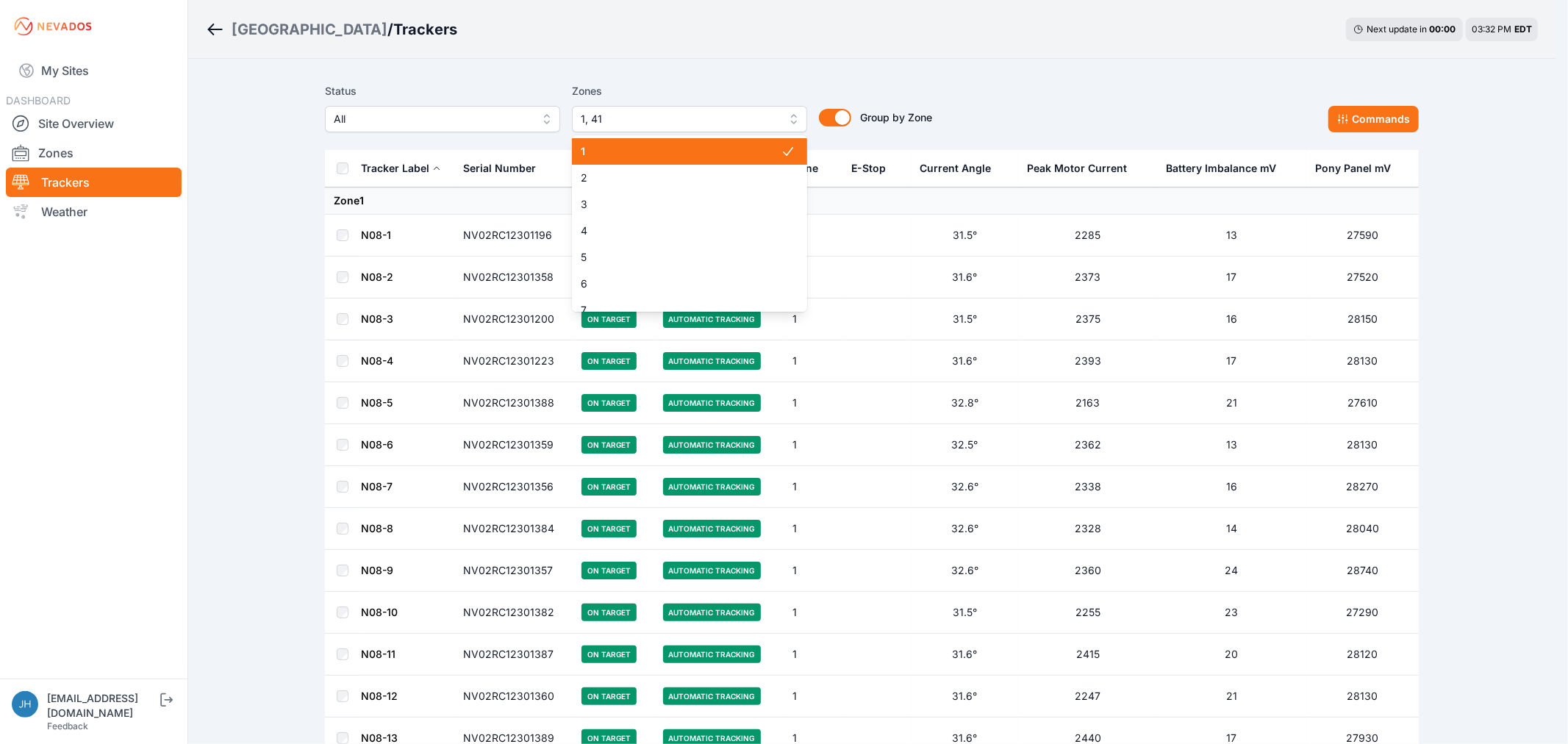
click at [795, 114] on button "1, 41" at bounding box center [689, 119] width 236 height 27
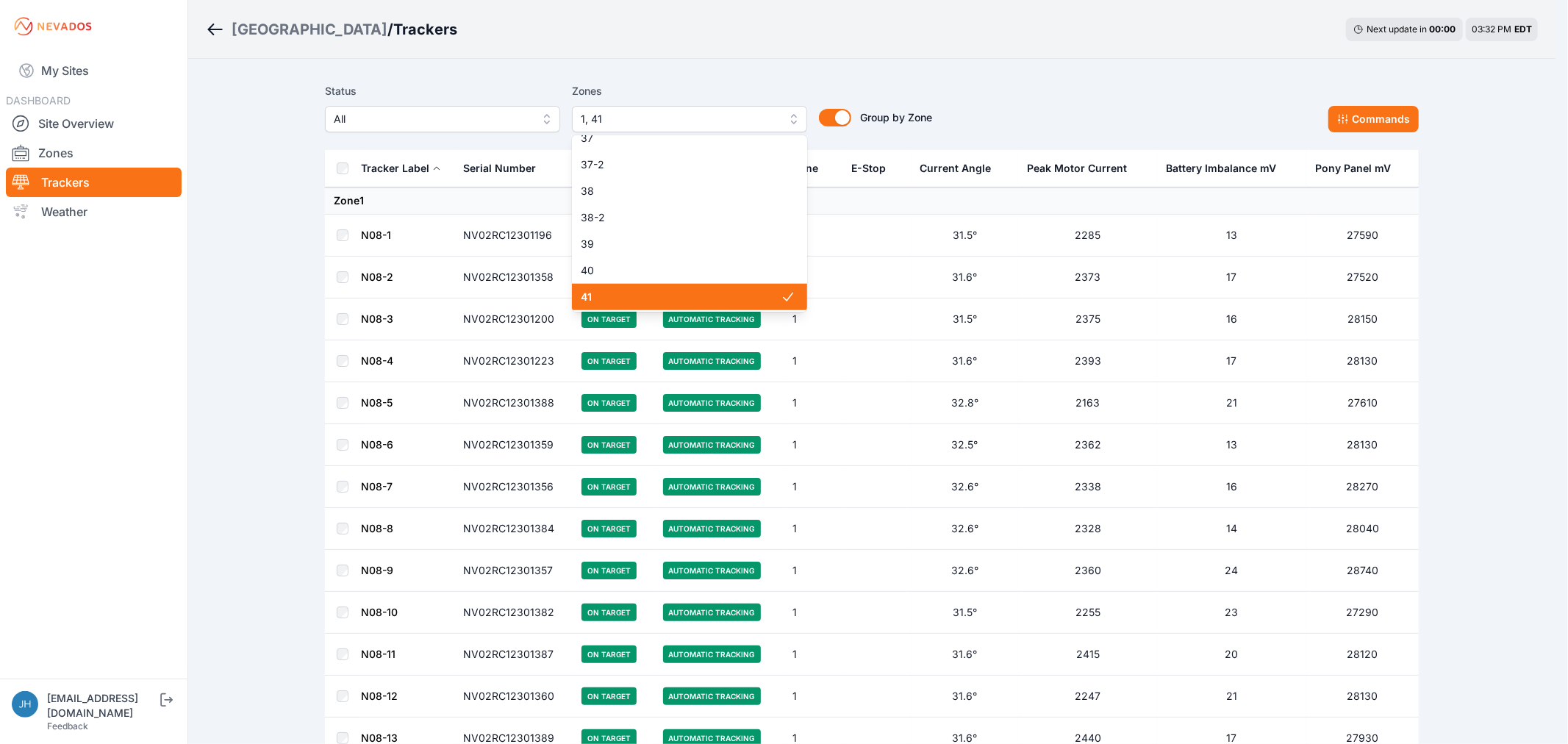
click at [735, 290] on span "41" at bounding box center [680, 297] width 200 height 15
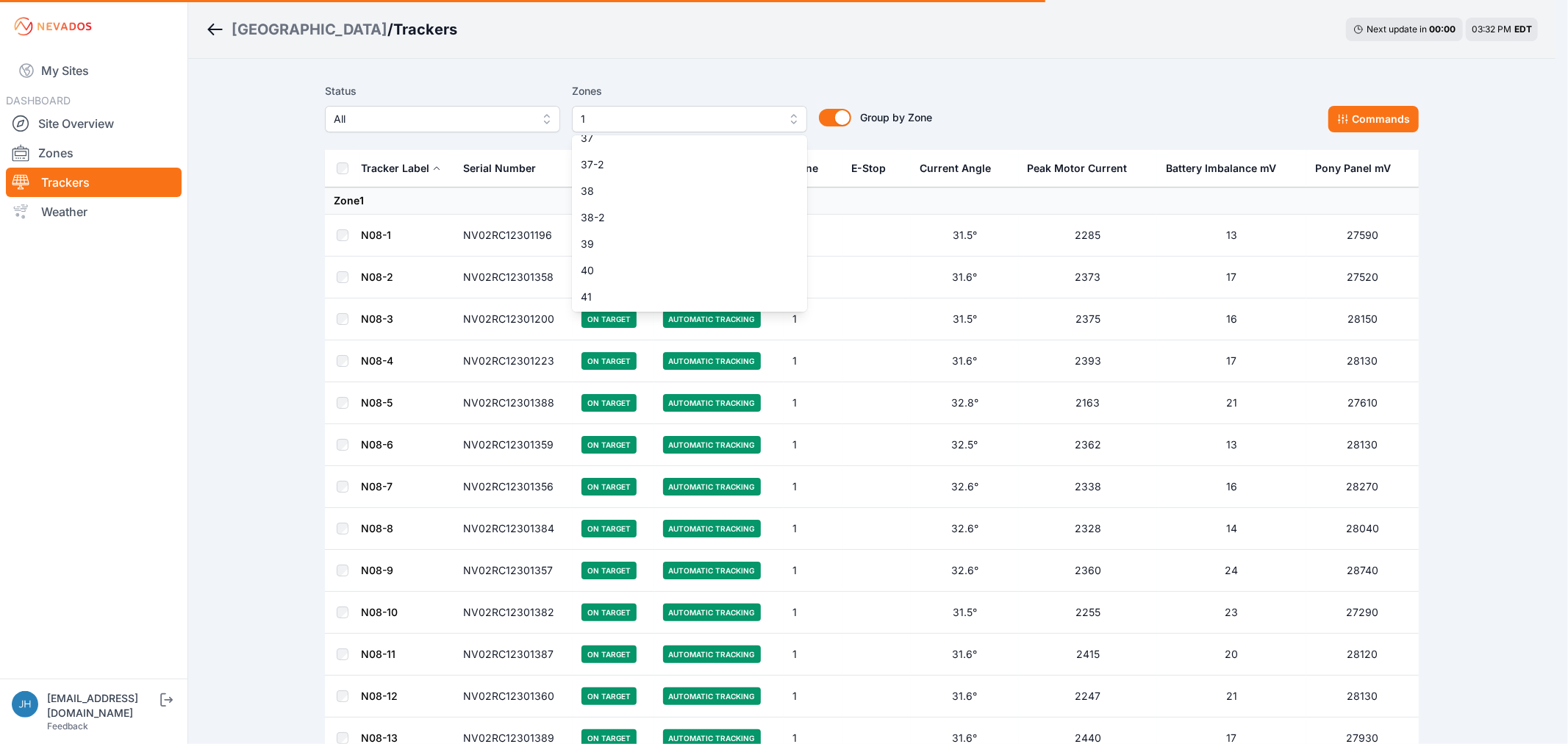
click at [1024, 107] on div "Status All Zones 1 1 2 3 4 5 6 7 8 9 10 11 11-2 12 13 14 15 16 17 18 18-2 19 19…" at bounding box center [871, 108] width 1094 height 50
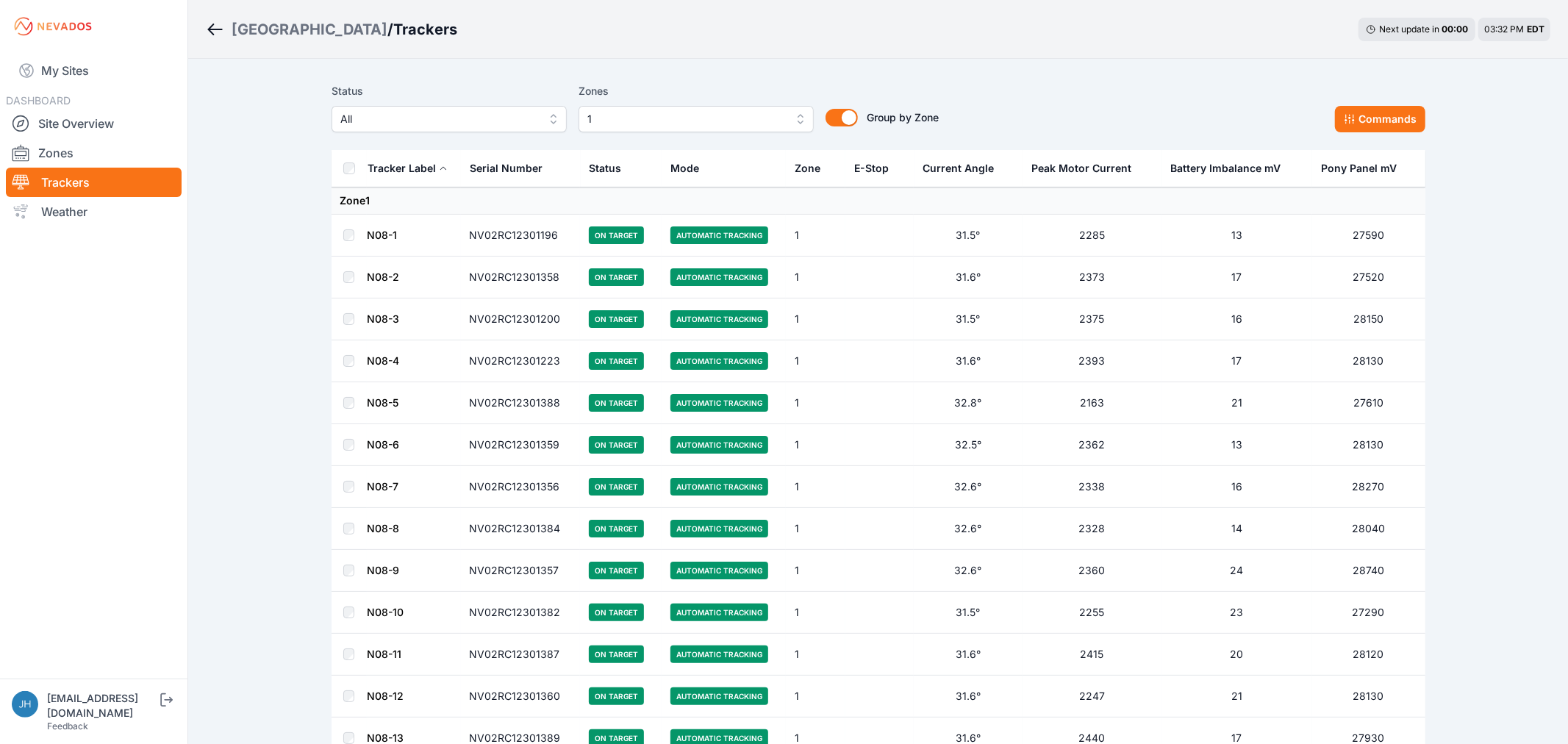
click at [792, 117] on button "1" at bounding box center [696, 119] width 236 height 27
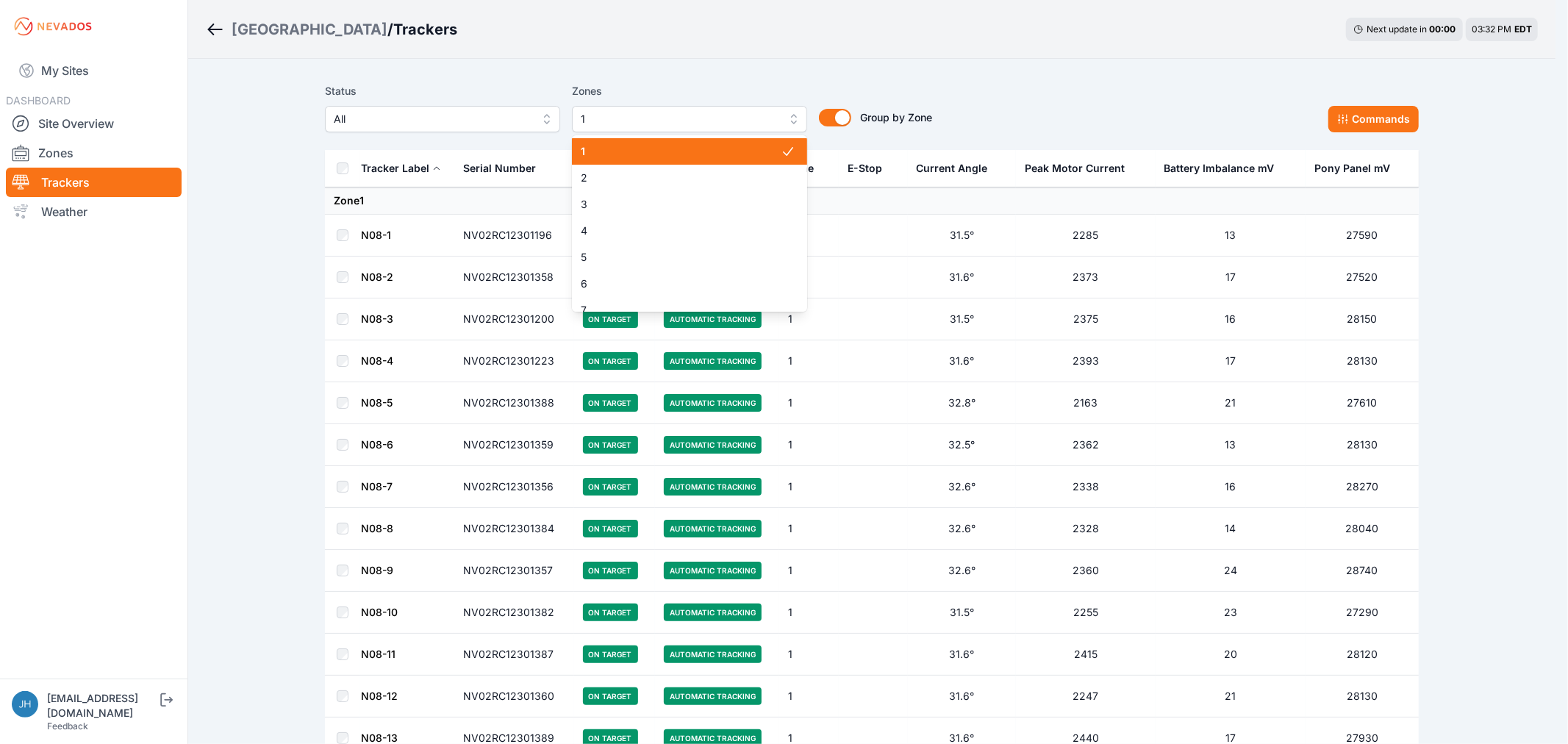
click at [754, 153] on span "1" at bounding box center [680, 151] width 200 height 15
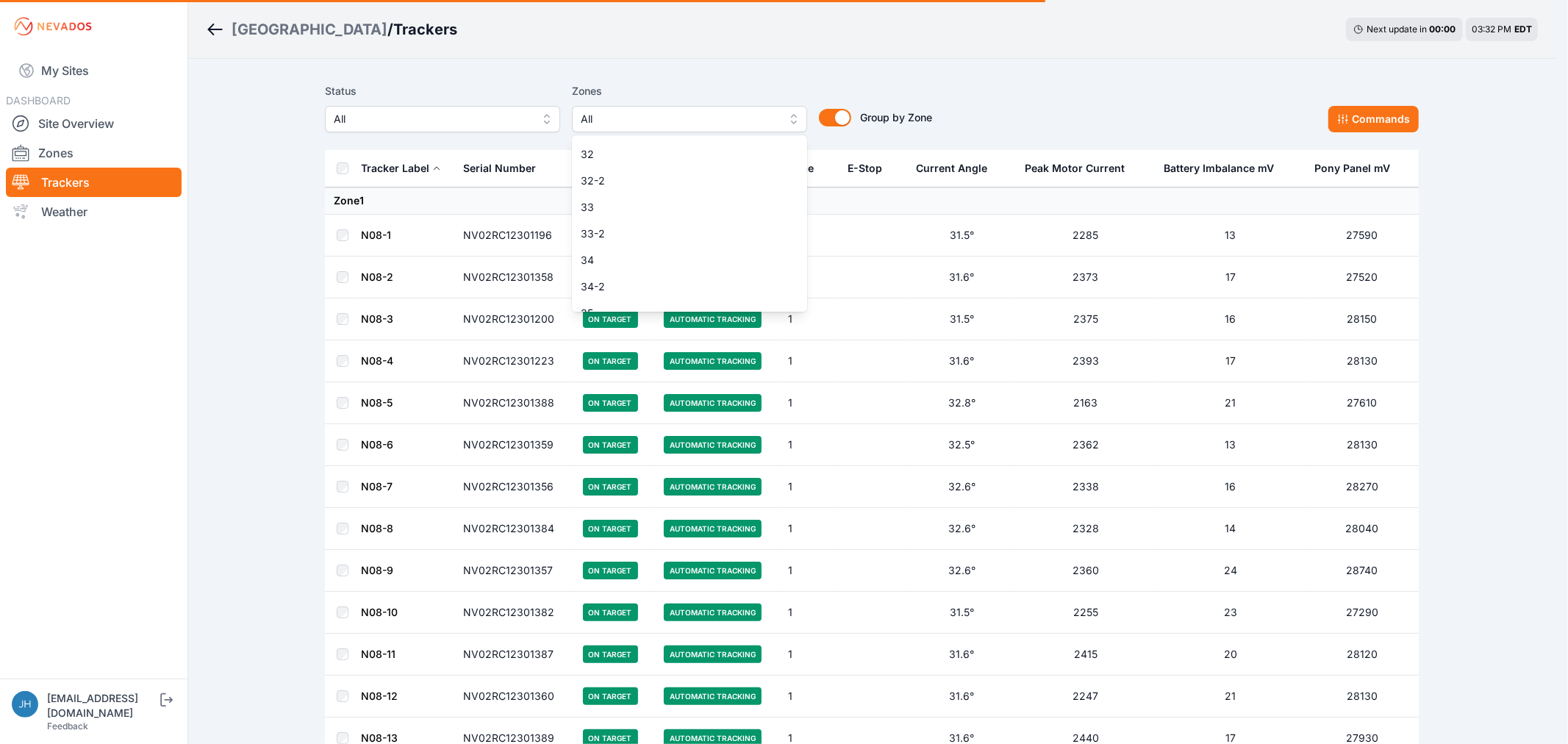
scroll to position [1096, 0]
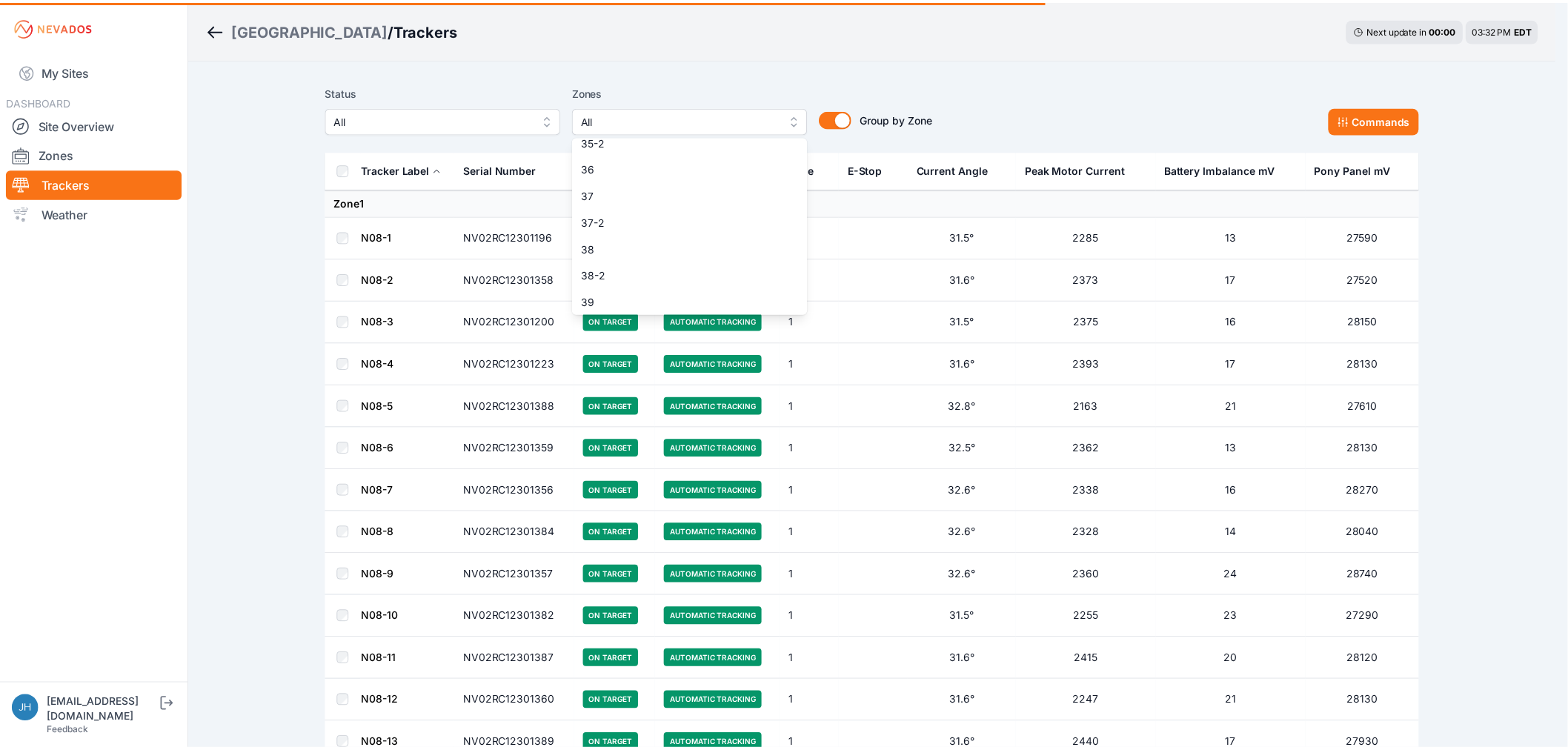
scroll to position [1161, 0]
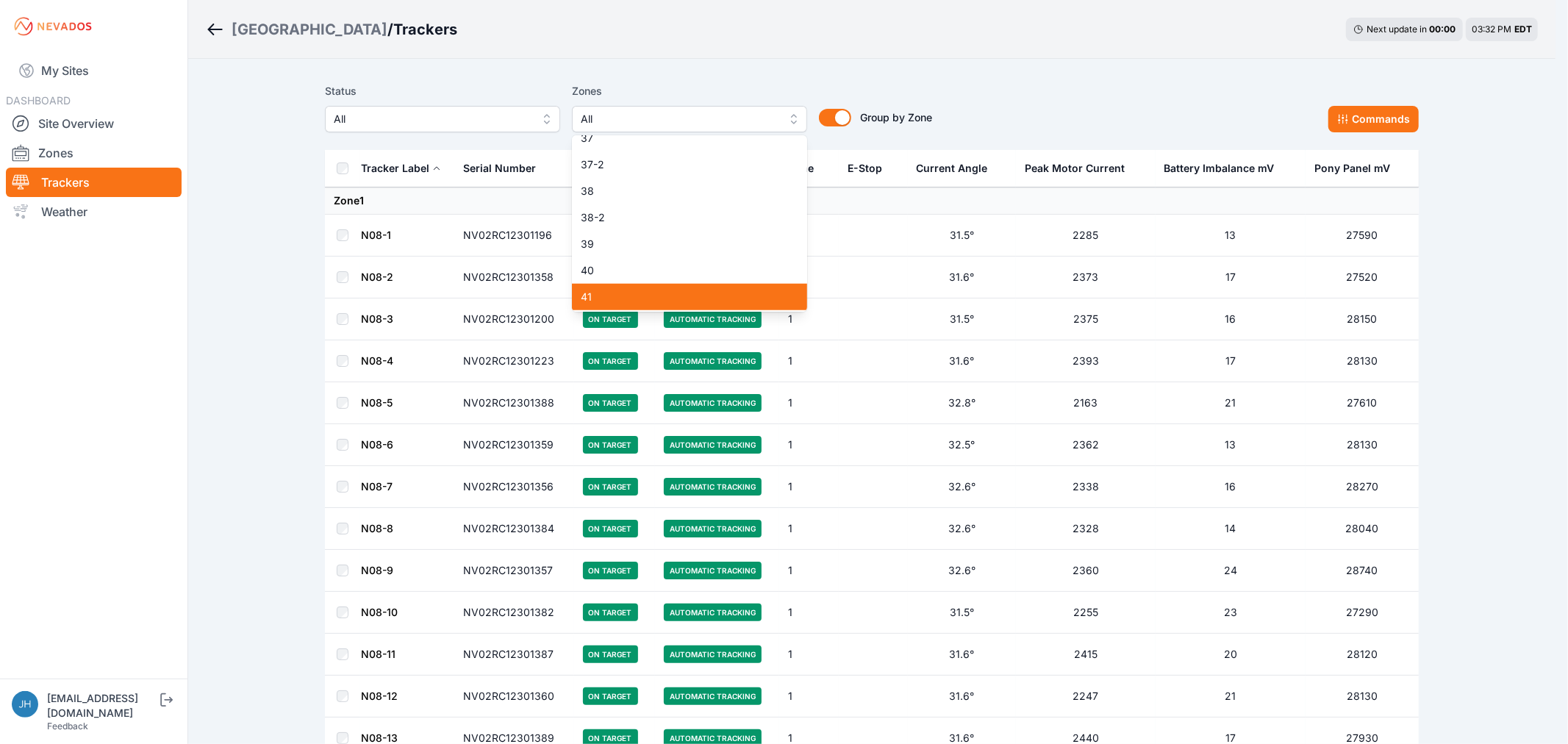
click at [724, 291] on span "41" at bounding box center [680, 297] width 200 height 15
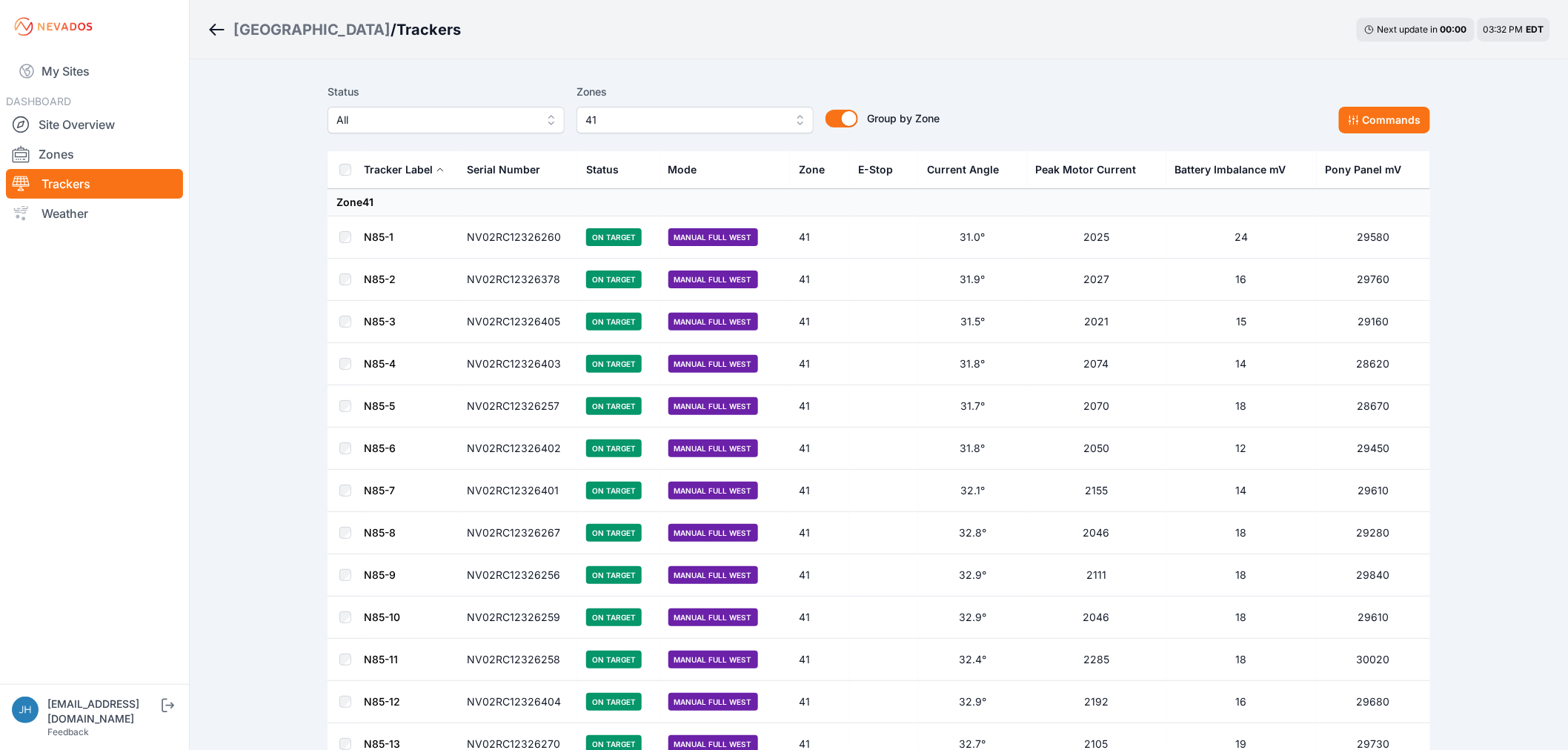
click at [916, 24] on div "Bartonsville / Trackers Next update in 00 : 00 03:32 PM EDT" at bounding box center [878, 29] width 1379 height 60
click at [1405, 113] on button "Commands" at bounding box center [1385, 120] width 91 height 27
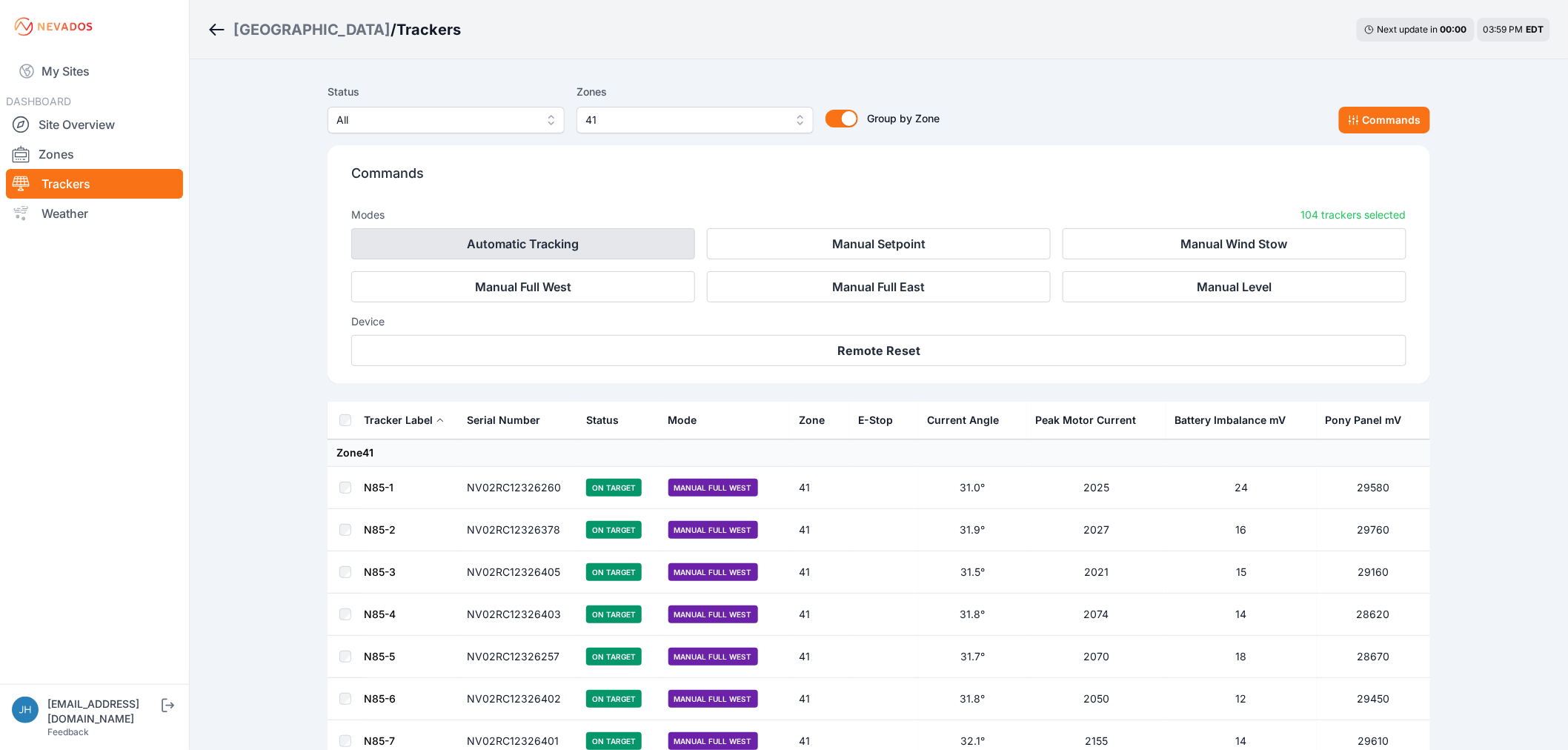
click at [595, 240] on button "Automatic Tracking" at bounding box center [522, 244] width 344 height 31
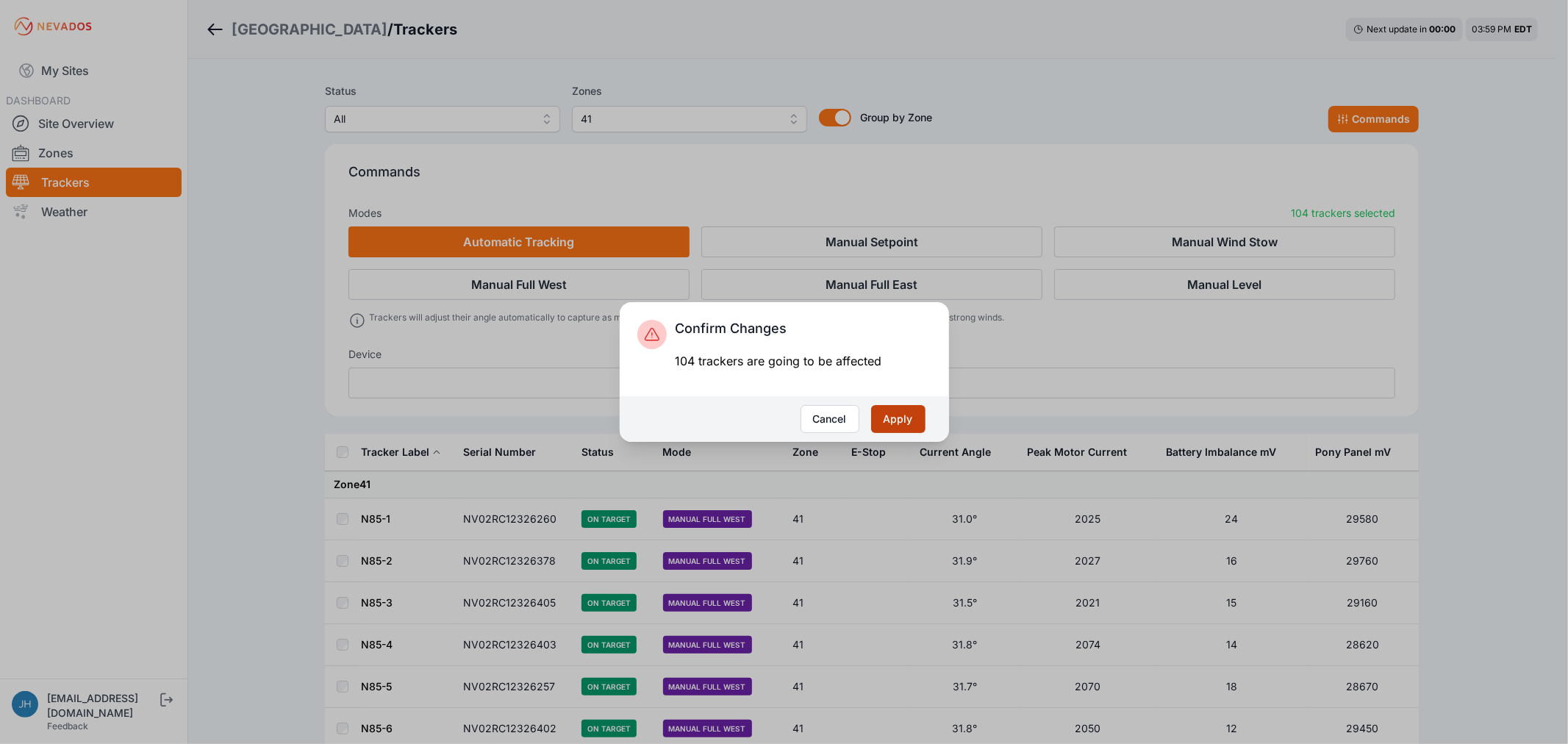
click at [890, 418] on button "Apply" at bounding box center [898, 419] width 54 height 28
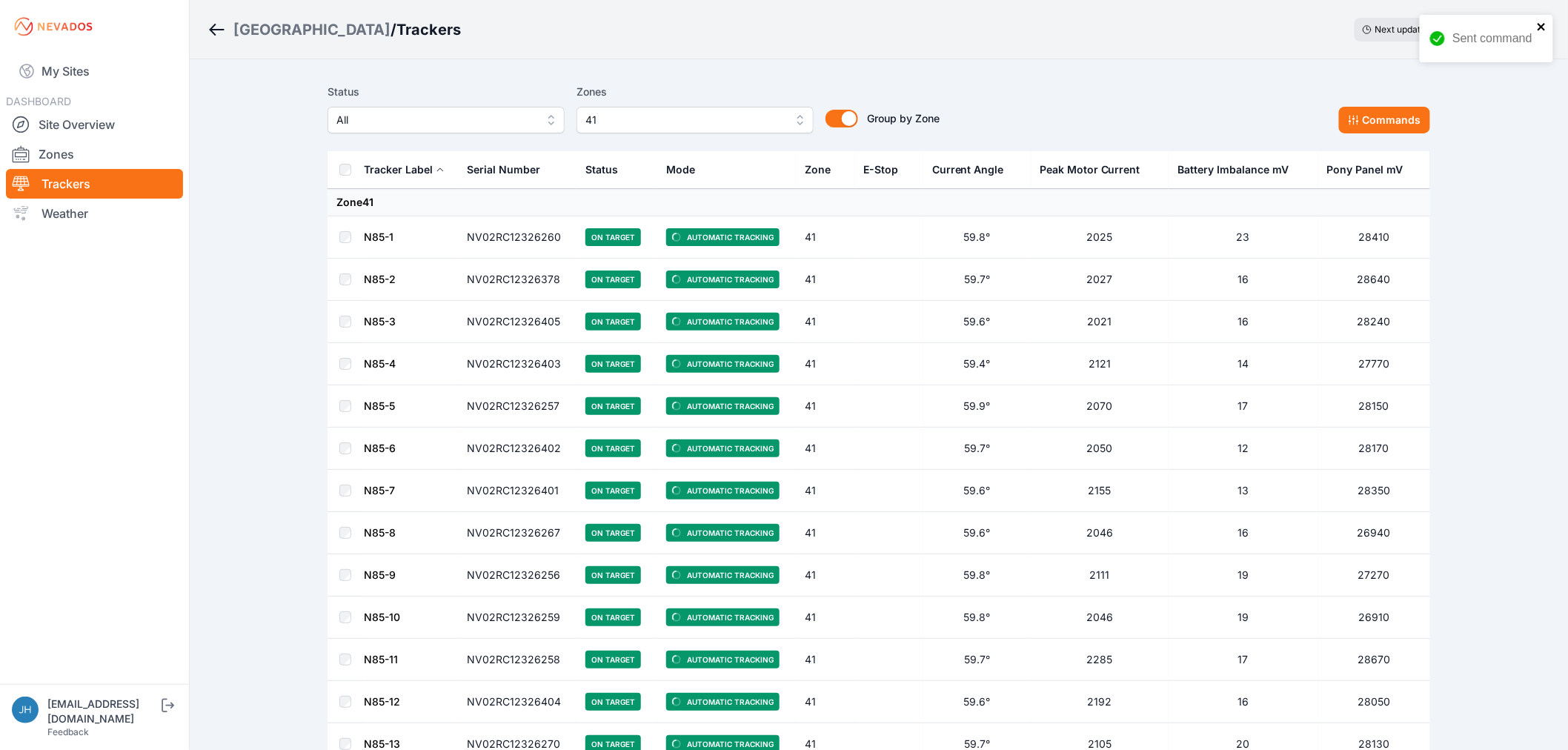
click at [1544, 24] on icon "close" at bounding box center [1542, 26] width 11 height 12
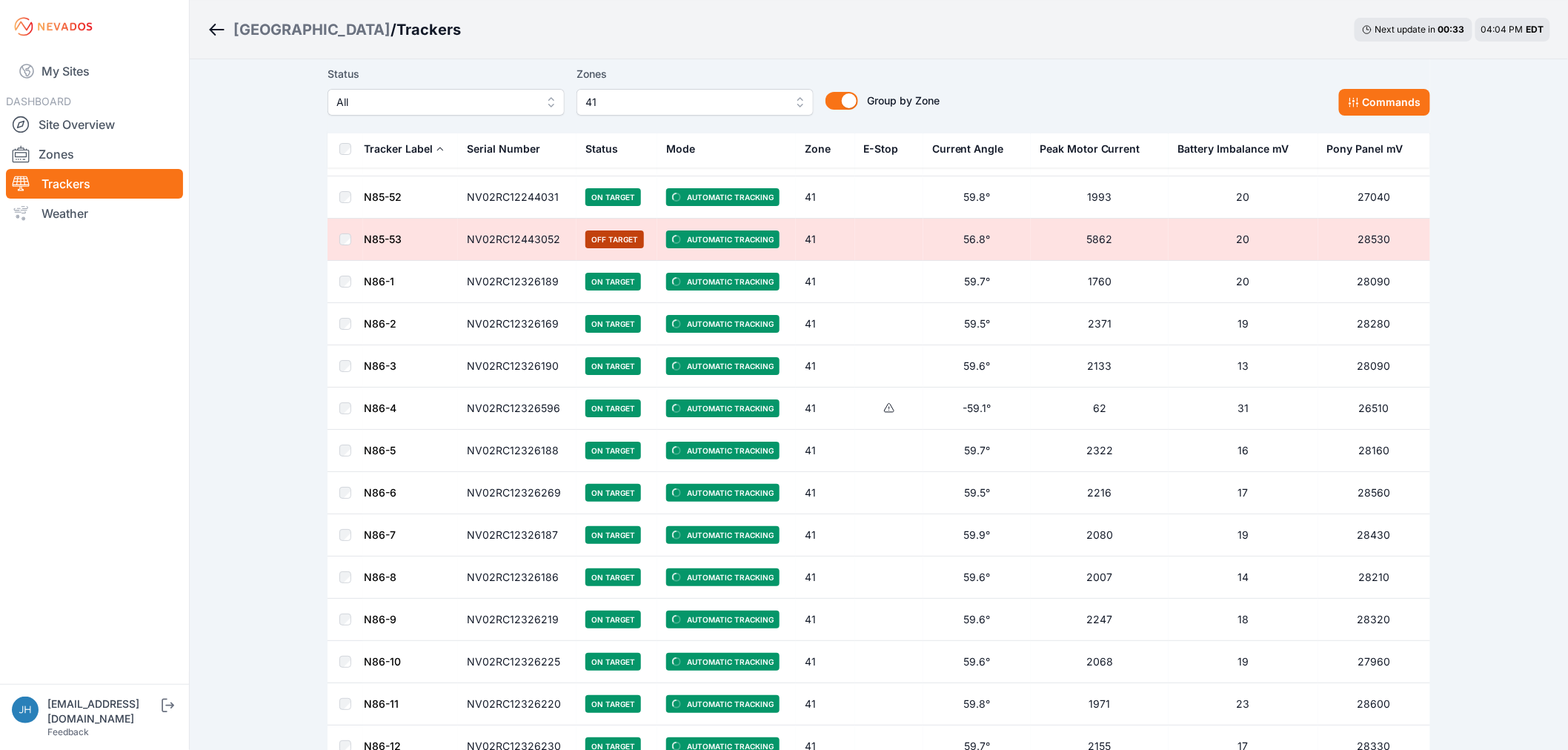
scroll to position [2223, 0]
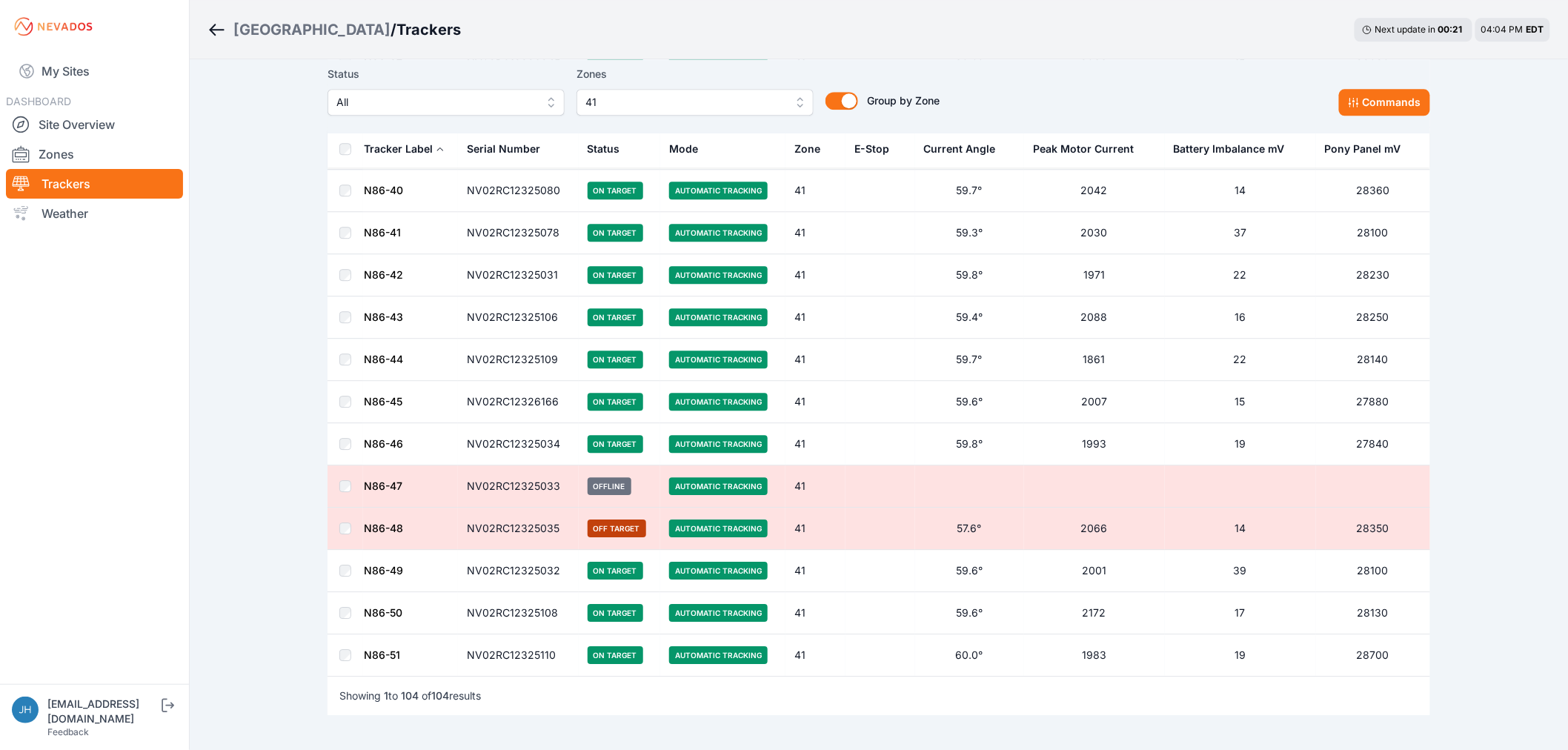
scroll to position [4014, 0]
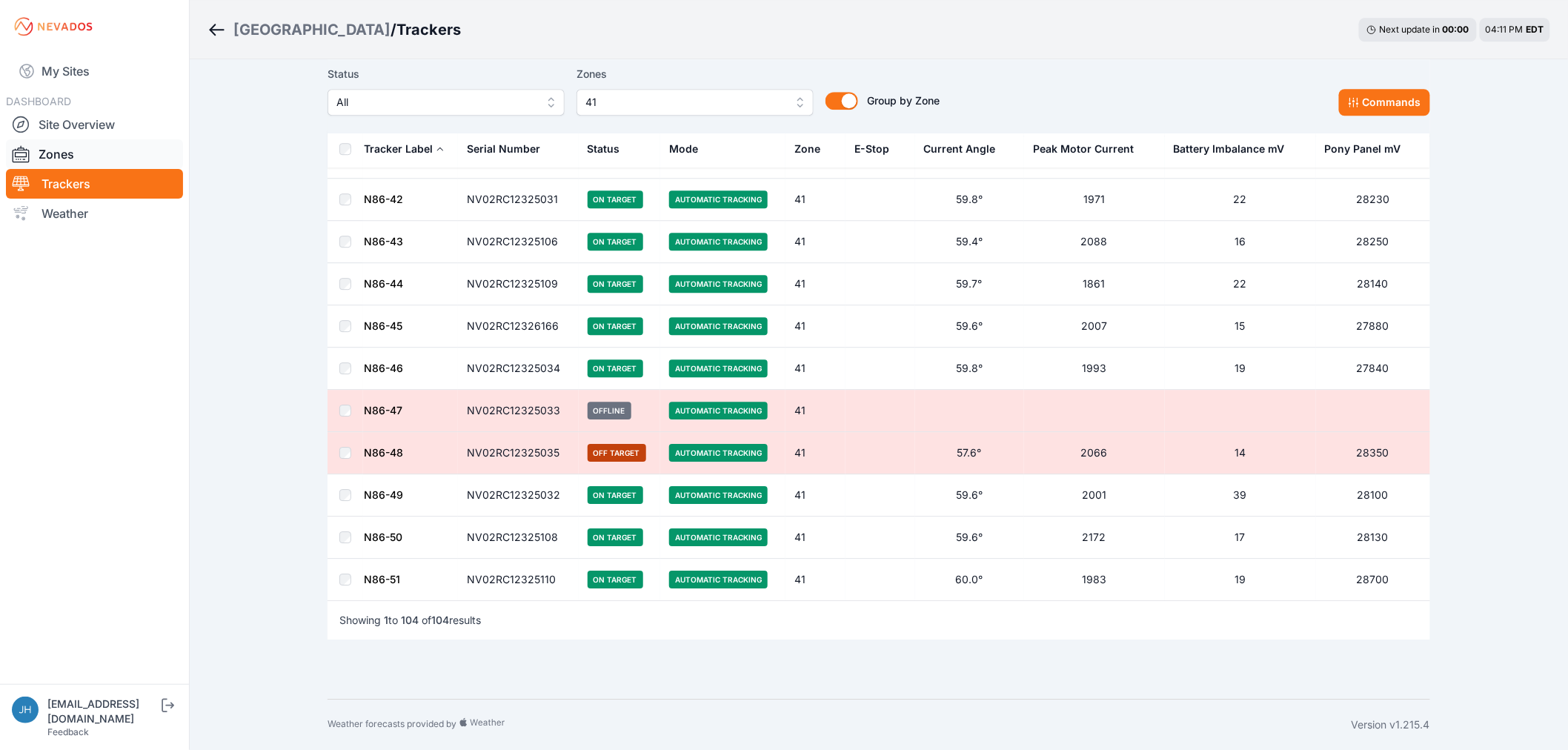
click at [47, 153] on link "Zones" at bounding box center [94, 154] width 177 height 29
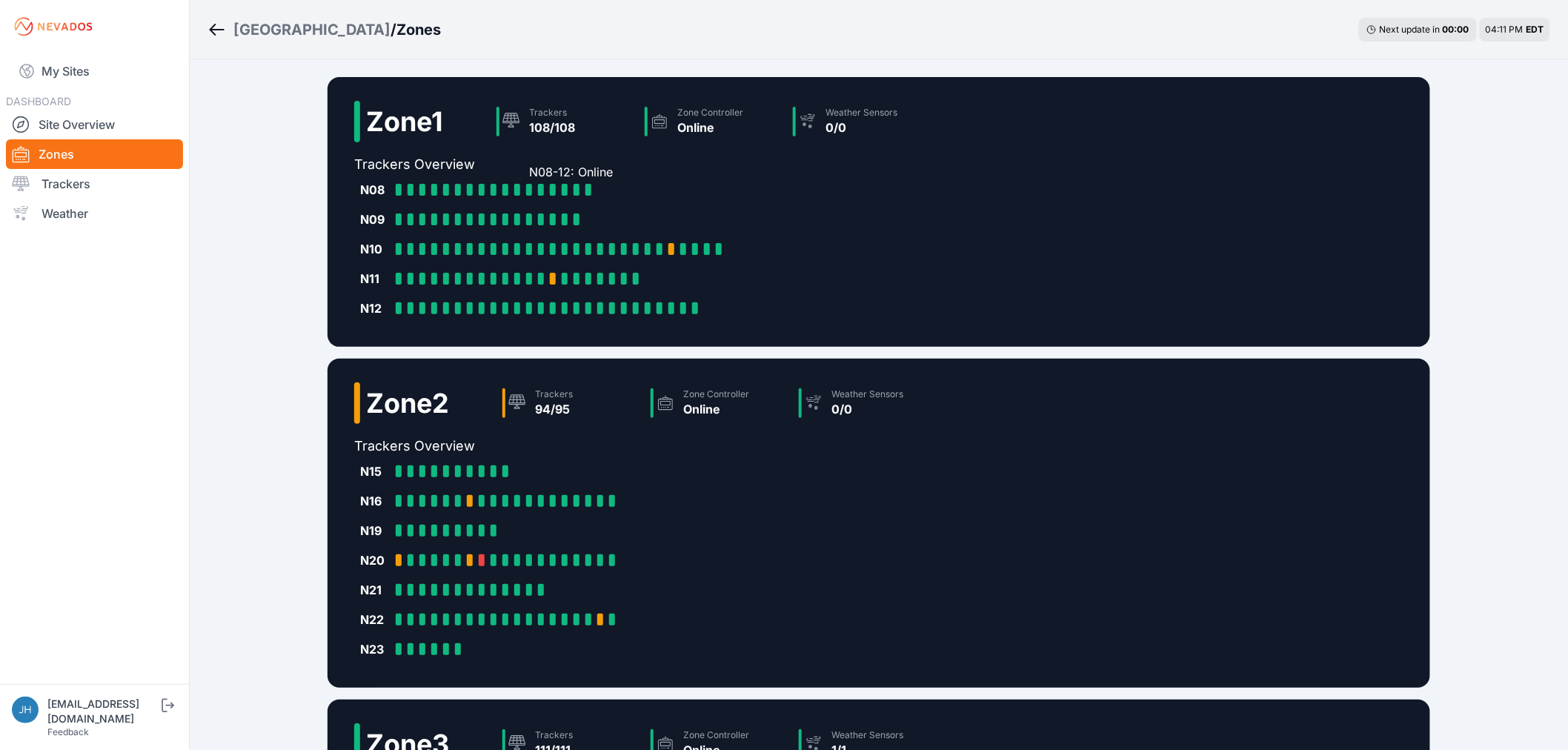
click at [528, 189] on div at bounding box center [529, 189] width 6 height 12
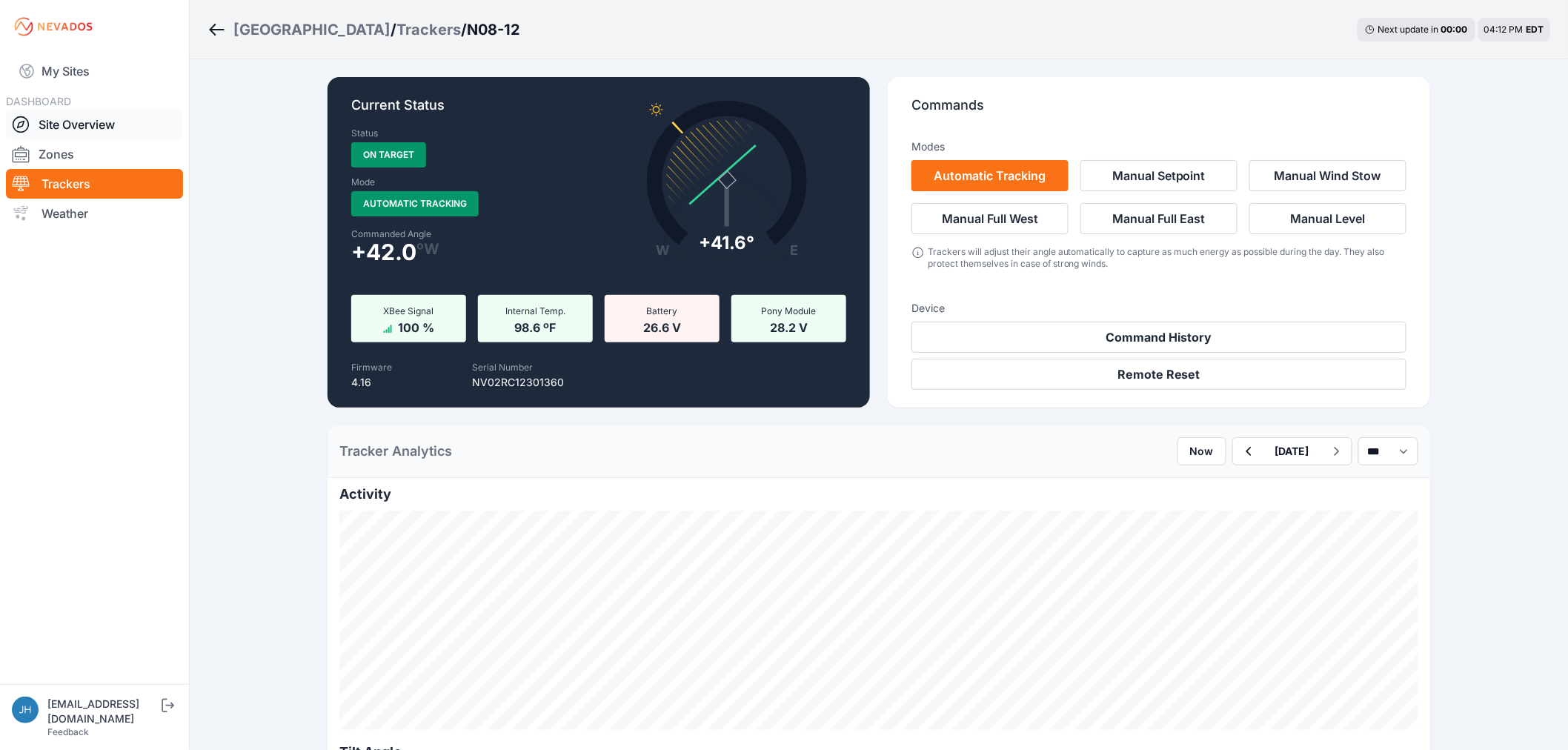
click at [83, 125] on link "Site Overview" at bounding box center [94, 124] width 177 height 29
